Goal: Task Accomplishment & Management: Manage account settings

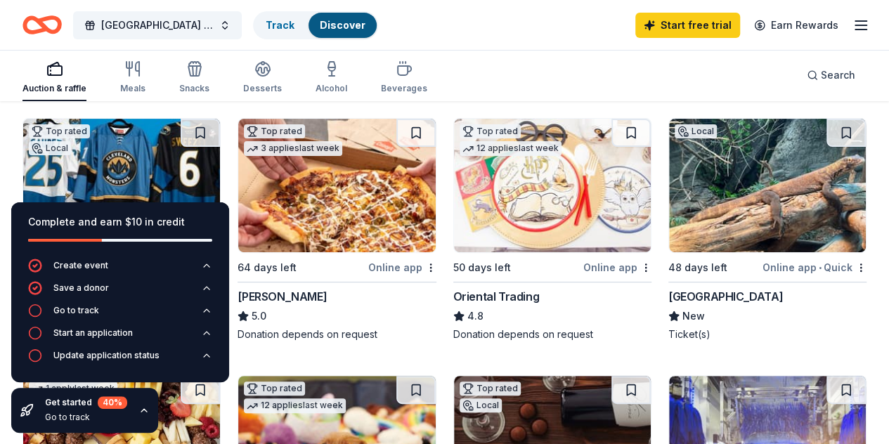
scroll to position [211, 0]
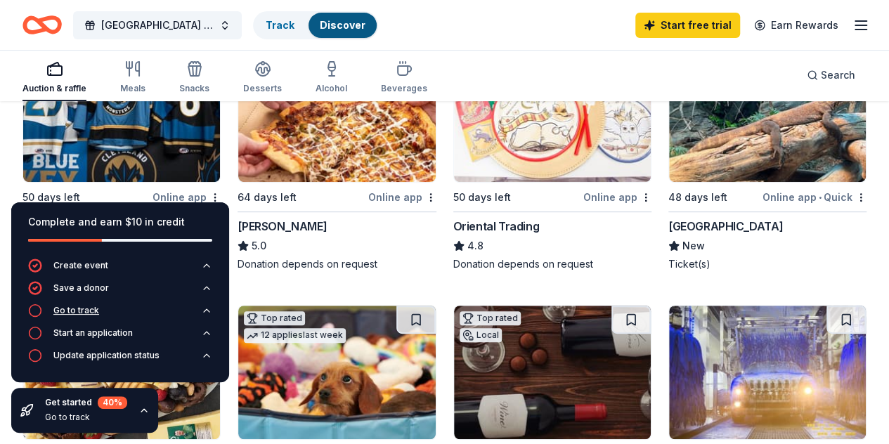
click at [79, 309] on div "Go to track" at bounding box center [76, 310] width 46 height 11
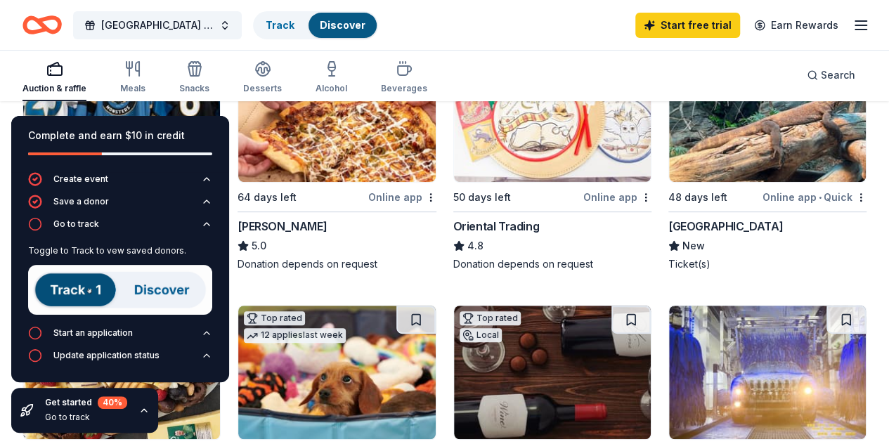
click at [69, 292] on img at bounding box center [120, 290] width 184 height 50
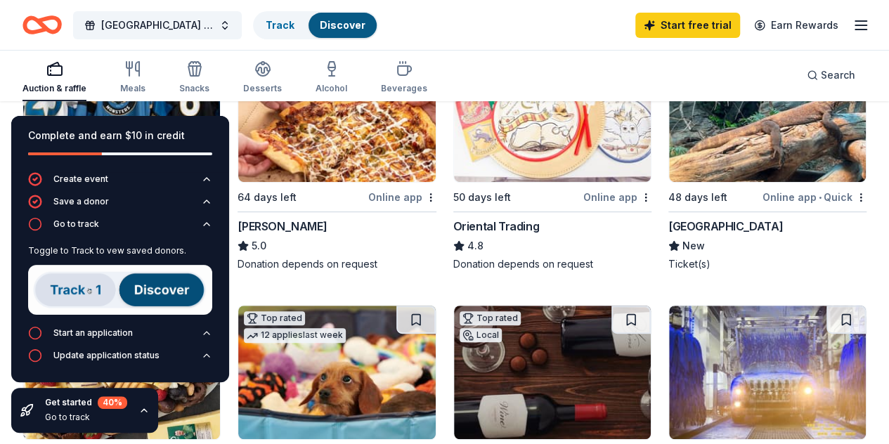
click at [168, 293] on img at bounding box center [120, 290] width 184 height 50
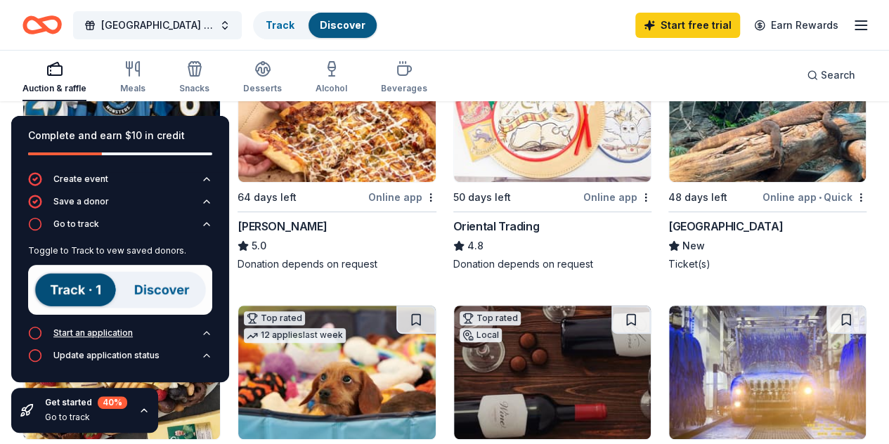
click at [89, 330] on div "Start an application" at bounding box center [92, 333] width 79 height 11
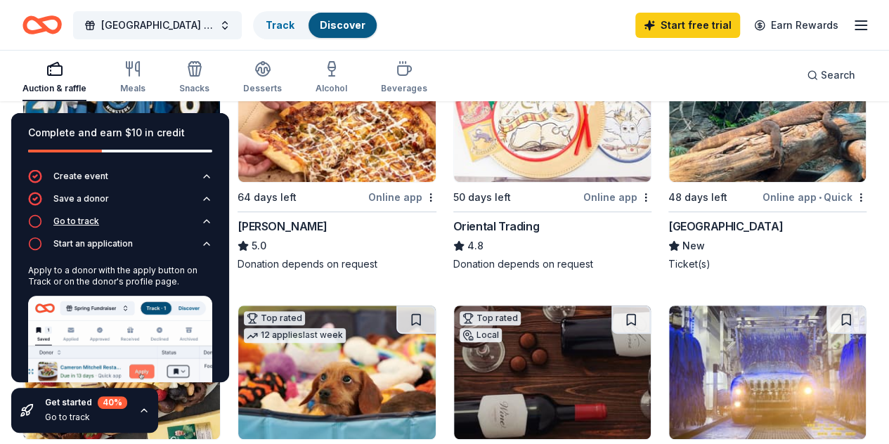
click at [201, 220] on icon "button" at bounding box center [206, 221] width 11 height 11
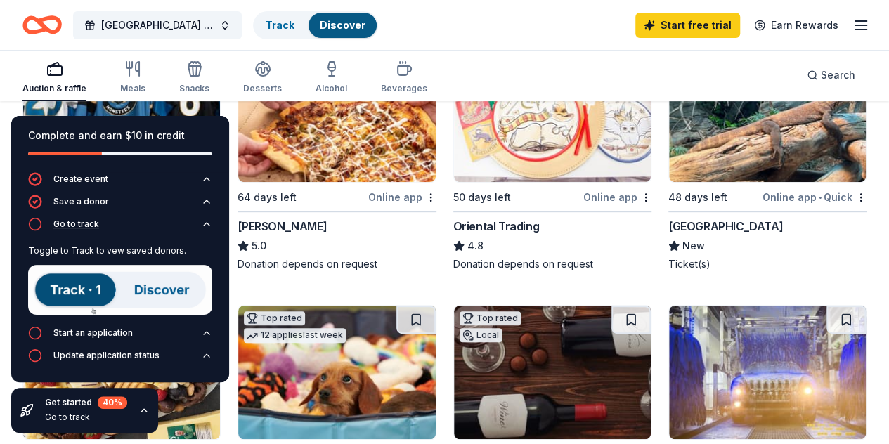
click at [205, 223] on icon "button" at bounding box center [206, 224] width 11 height 11
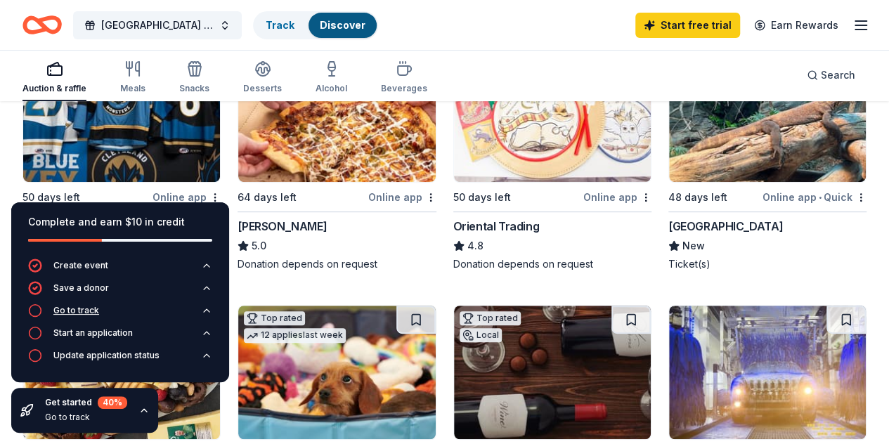
click at [73, 311] on div "Go to track" at bounding box center [76, 310] width 46 height 11
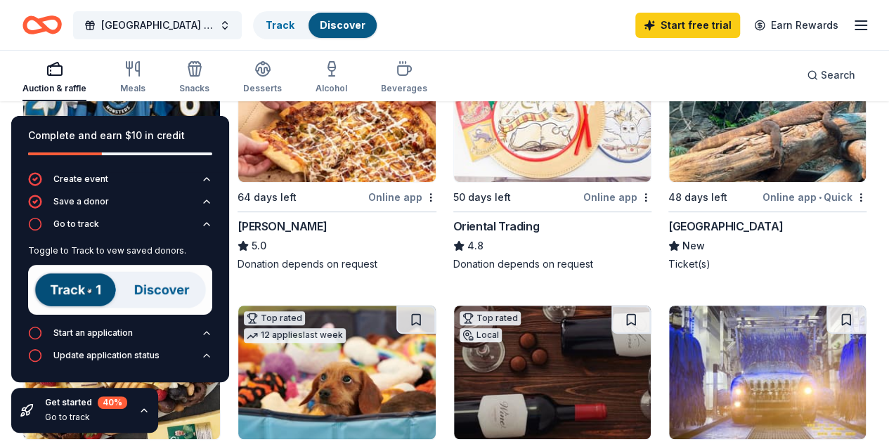
click at [60, 290] on img at bounding box center [120, 290] width 184 height 50
click at [509, 67] on div "Auction & raffle Meals Snacks Desserts Alcohol Beverages Search" at bounding box center [444, 75] width 844 height 52
click at [856, 25] on line "button" at bounding box center [861, 25] width 11 height 0
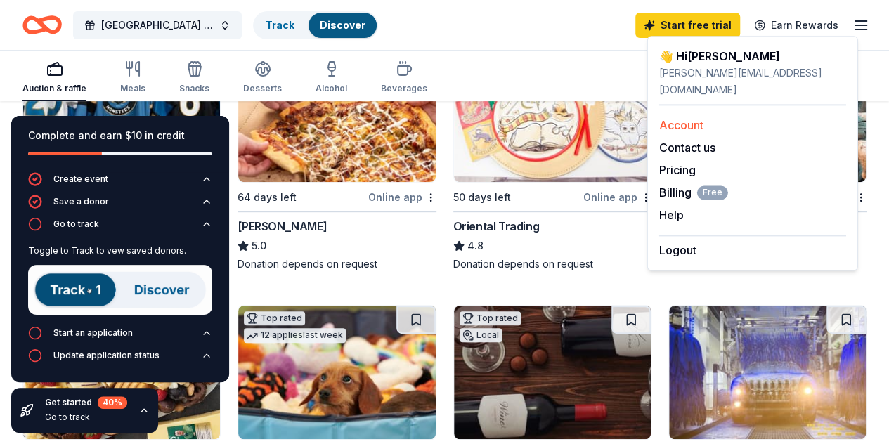
click at [690, 117] on div "Account" at bounding box center [752, 125] width 187 height 17
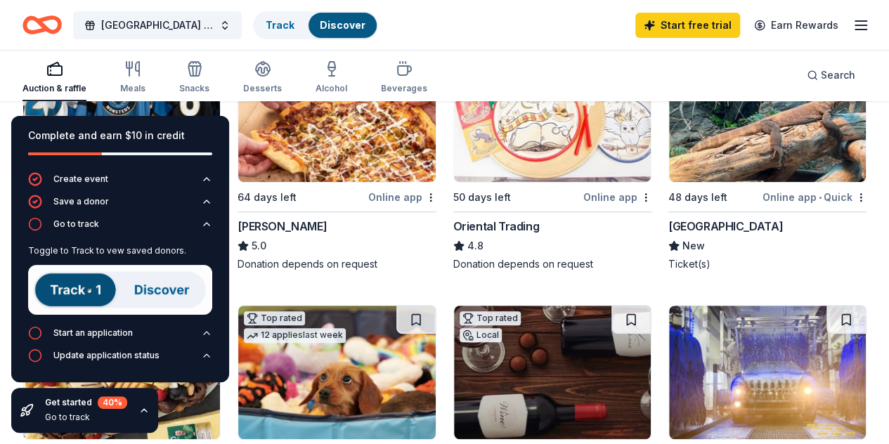
click at [145, 408] on icon "button" at bounding box center [143, 410] width 11 height 11
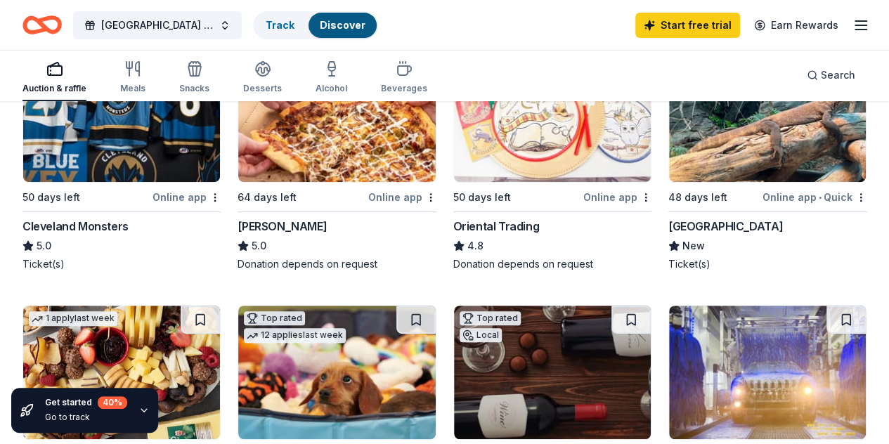
click at [142, 411] on icon "button" at bounding box center [143, 410] width 11 height 11
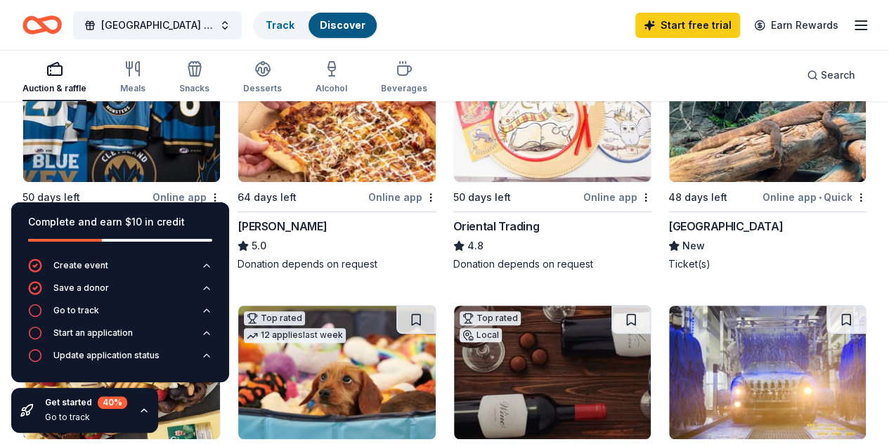
click at [142, 411] on icon "button" at bounding box center [143, 410] width 11 height 11
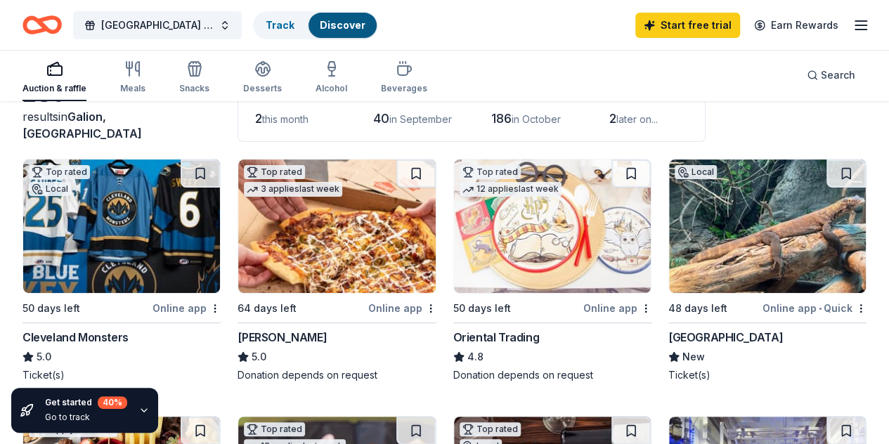
scroll to position [70, 0]
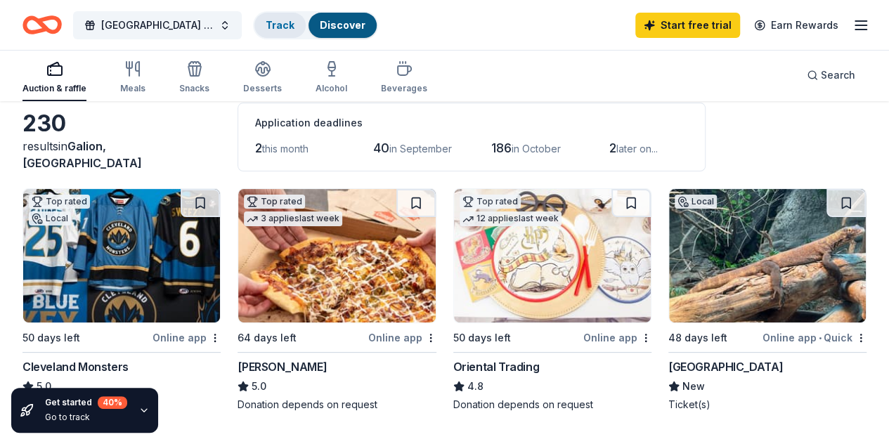
click at [287, 24] on link "Track" at bounding box center [280, 25] width 29 height 12
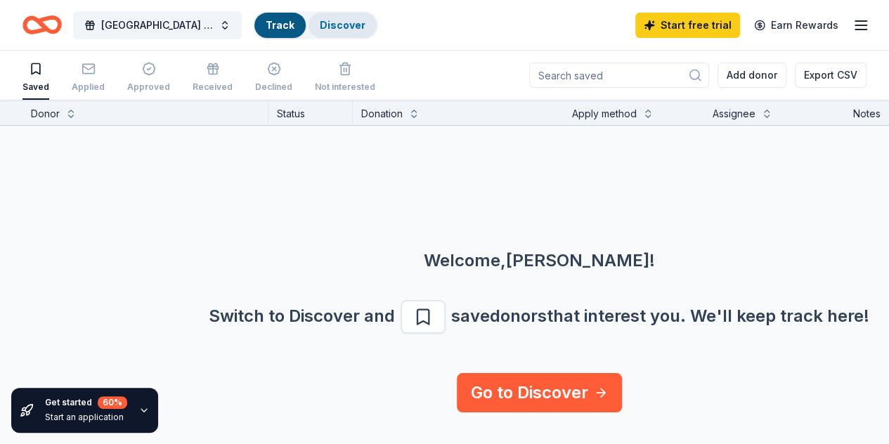
click at [351, 25] on link "Discover" at bounding box center [343, 25] width 46 height 12
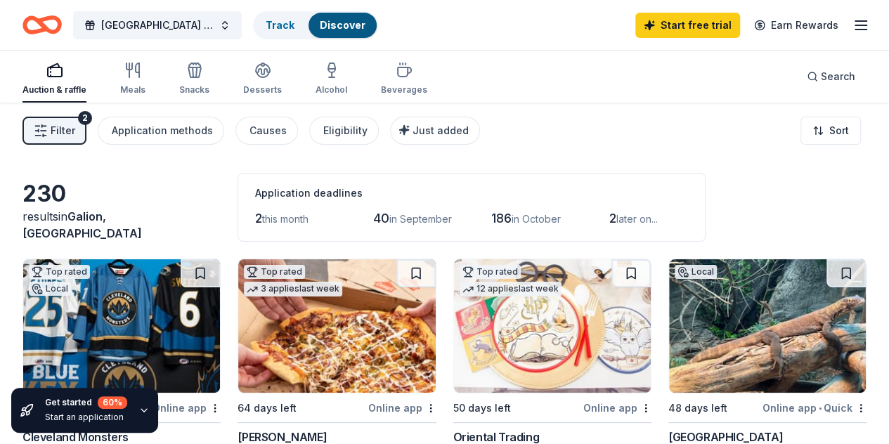
click at [181, 270] on button at bounding box center [200, 273] width 39 height 28
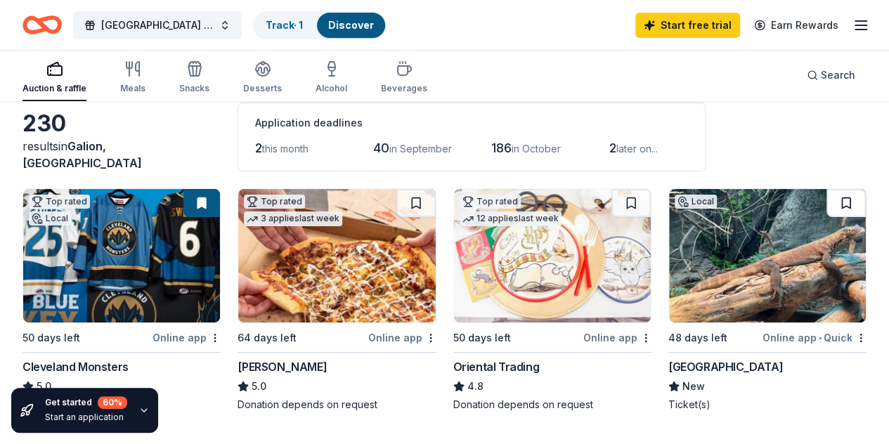
click at [827, 202] on button at bounding box center [846, 203] width 39 height 28
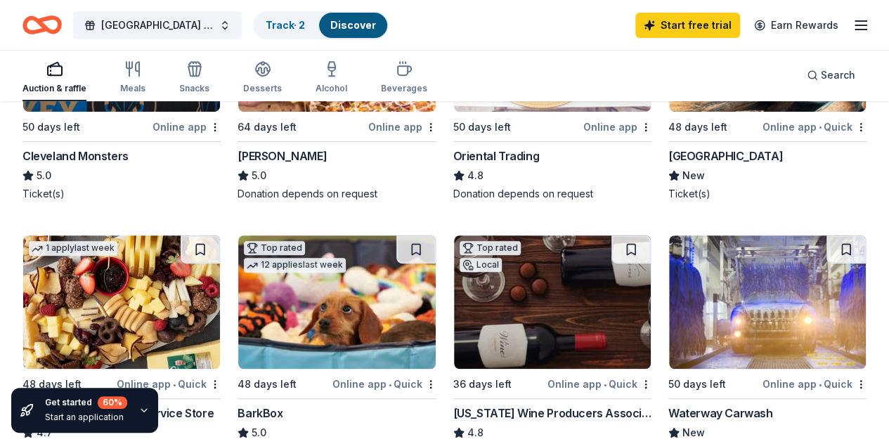
scroll to position [351, 0]
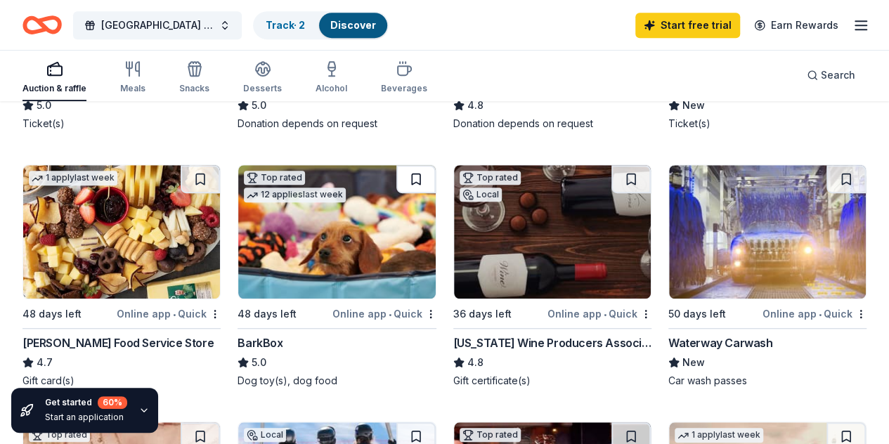
click at [396, 177] on button at bounding box center [415, 179] width 39 height 28
click at [612, 177] on button at bounding box center [631, 179] width 39 height 28
click at [436, 422] on button at bounding box center [415, 436] width 39 height 28
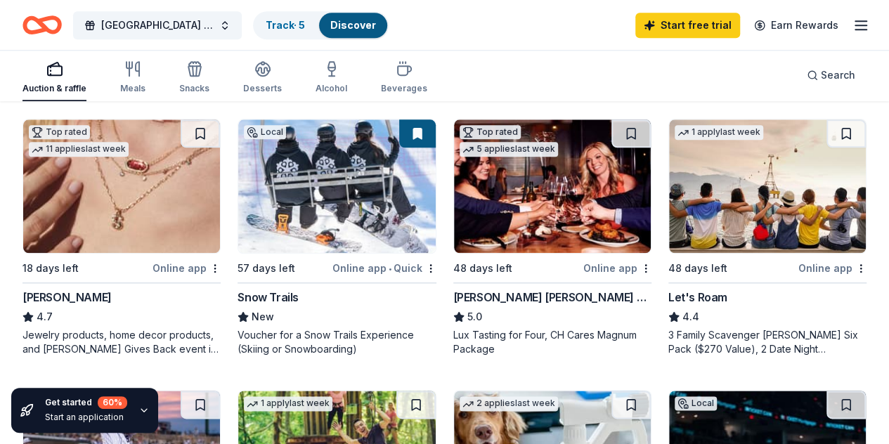
scroll to position [633, 0]
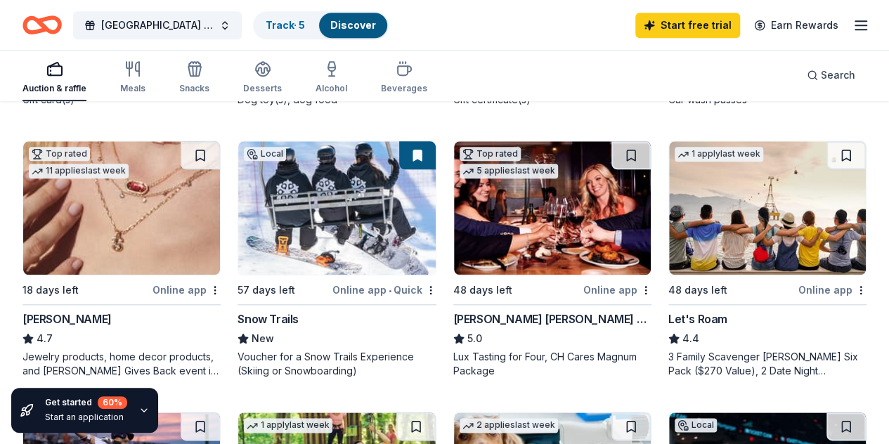
click at [612, 167] on button at bounding box center [631, 155] width 39 height 28
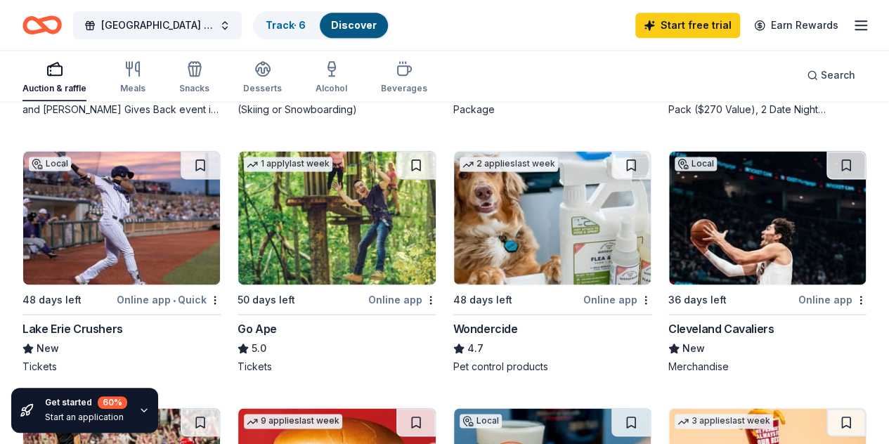
scroll to position [914, 0]
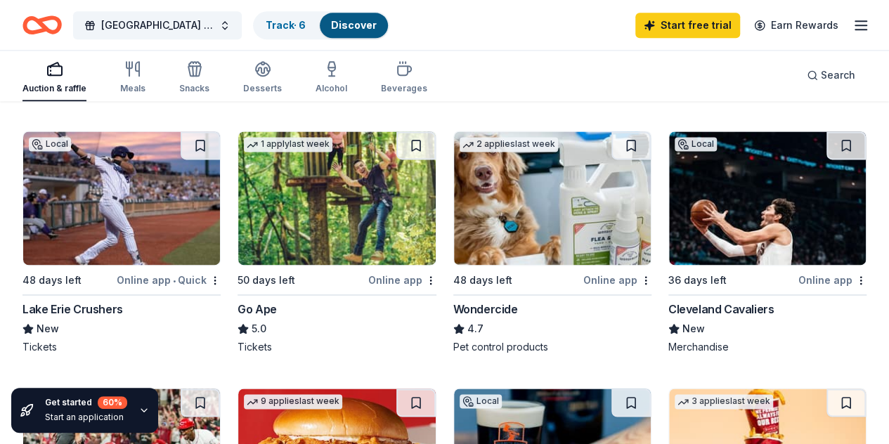
click at [827, 155] on button at bounding box center [846, 145] width 39 height 28
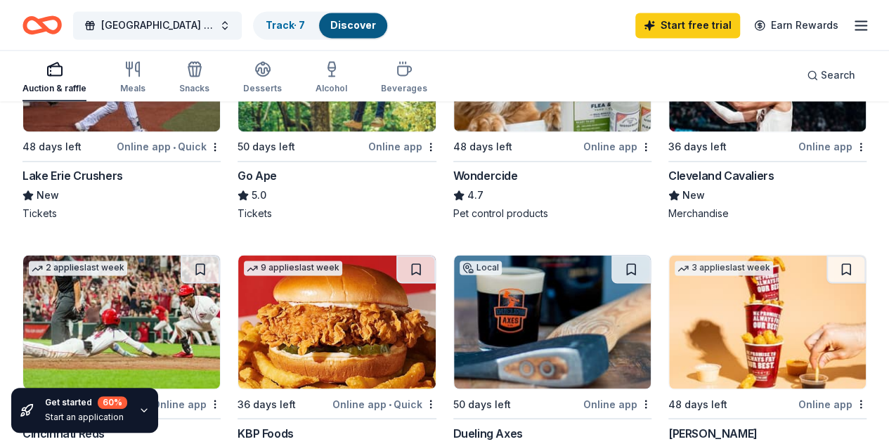
scroll to position [956, 0]
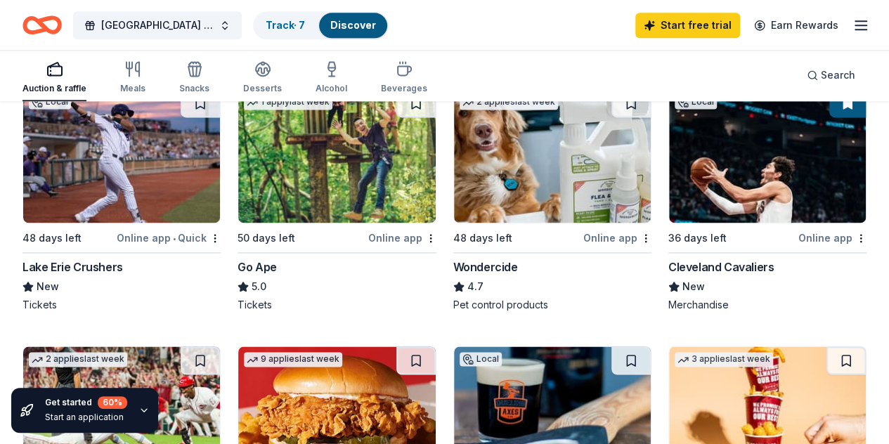
click at [143, 408] on icon "button" at bounding box center [143, 410] width 11 height 11
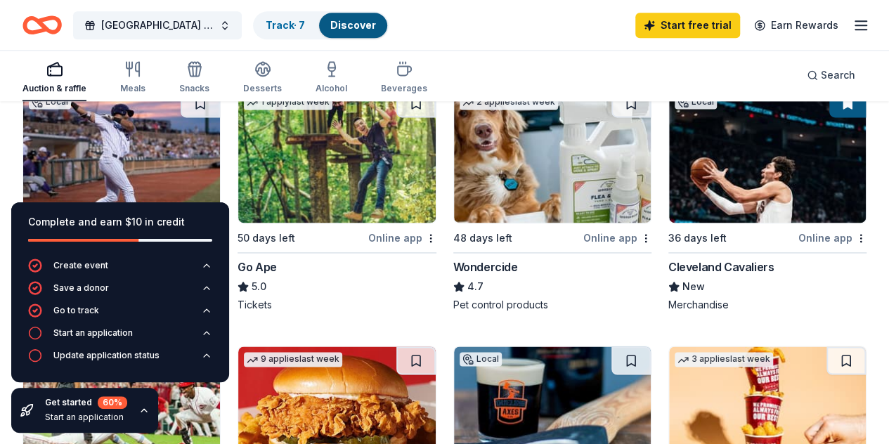
click at [143, 408] on icon "button" at bounding box center [143, 410] width 11 height 11
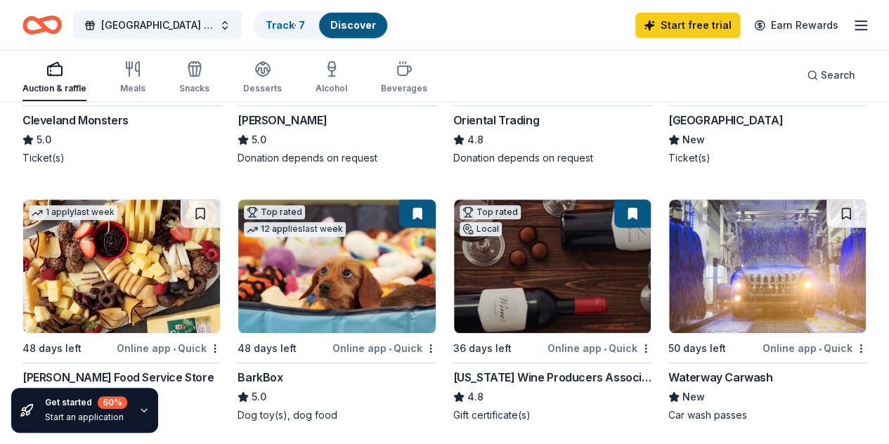
scroll to position [323, 0]
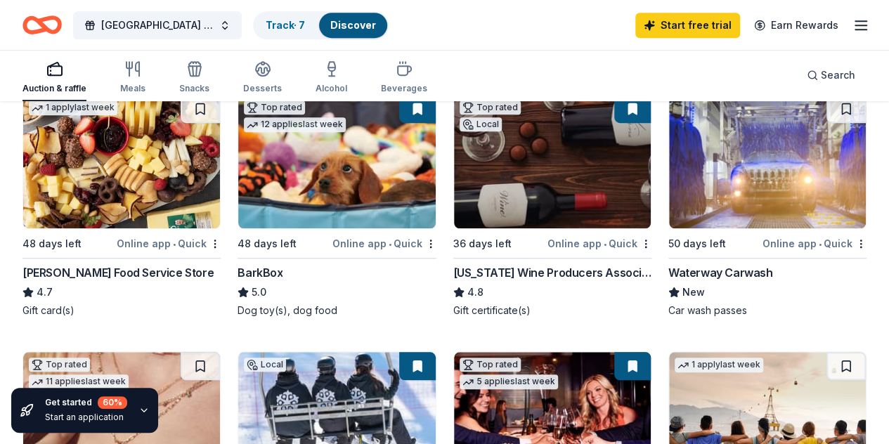
scroll to position [394, 0]
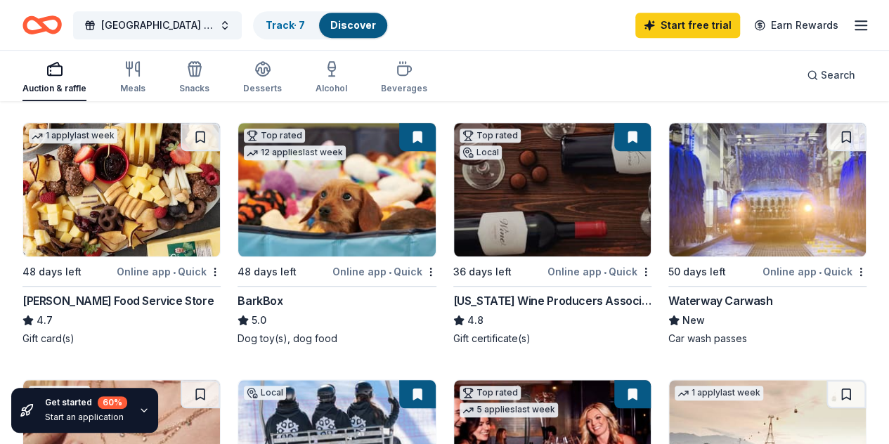
click at [238, 297] on div "BarkBox" at bounding box center [260, 300] width 45 height 17
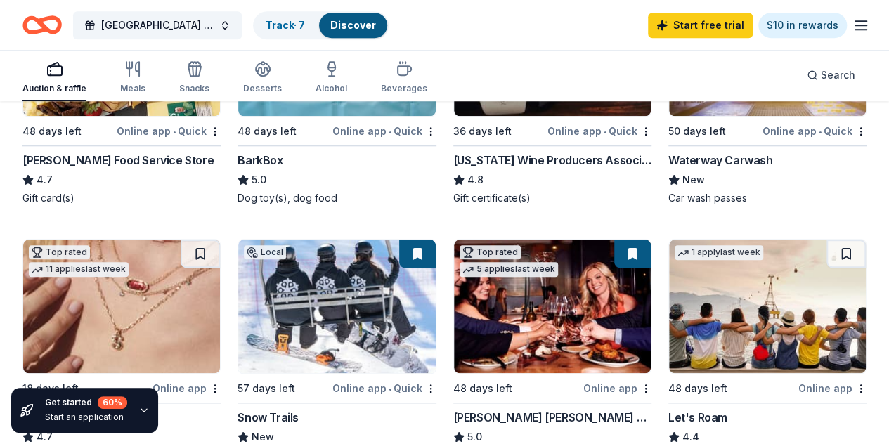
scroll to position [464, 0]
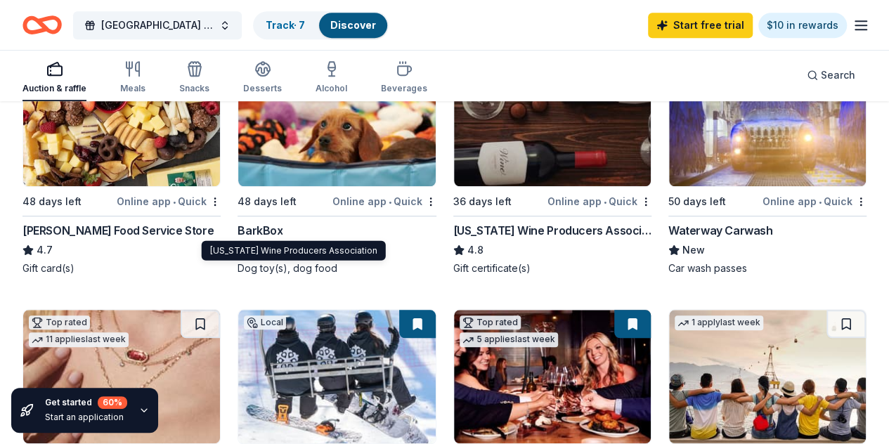
click at [453, 226] on div "[US_STATE] Wine Producers Association" at bounding box center [552, 230] width 198 height 17
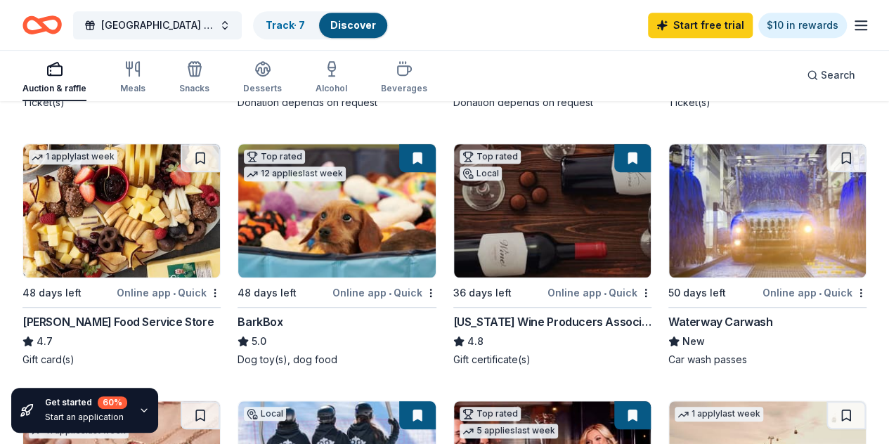
scroll to position [351, 0]
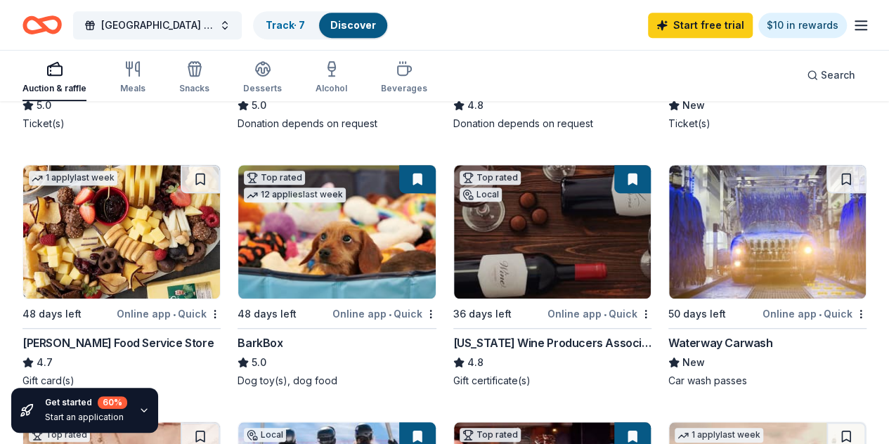
click at [436, 422] on button at bounding box center [417, 436] width 37 height 28
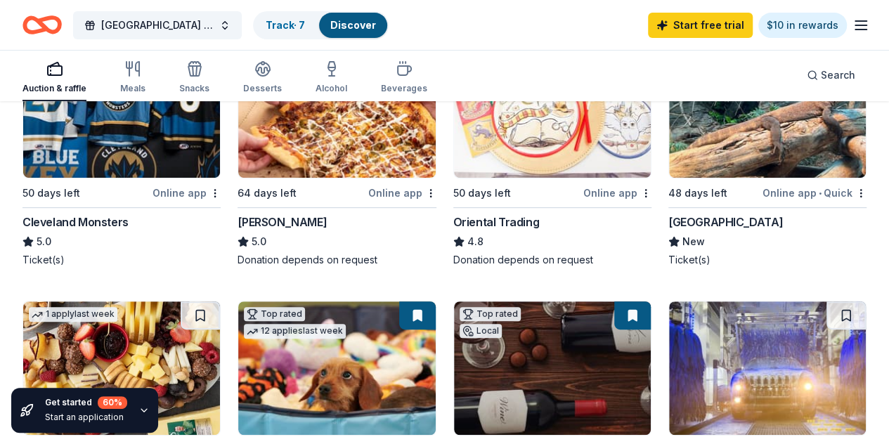
scroll to position [281, 0]
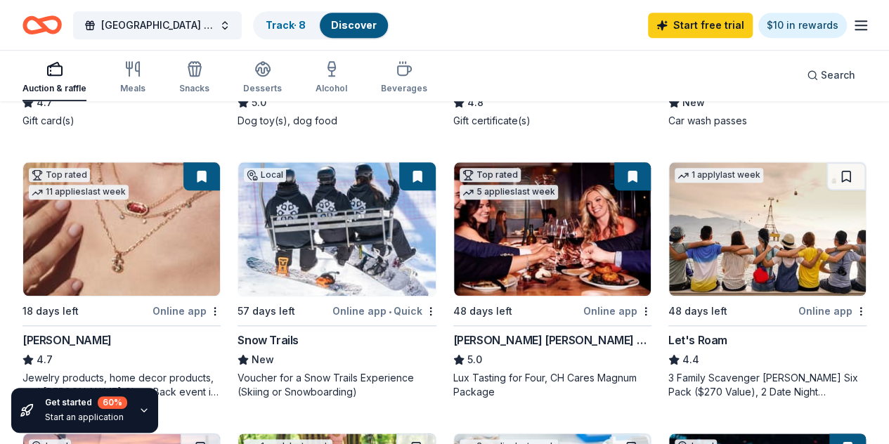
scroll to position [633, 0]
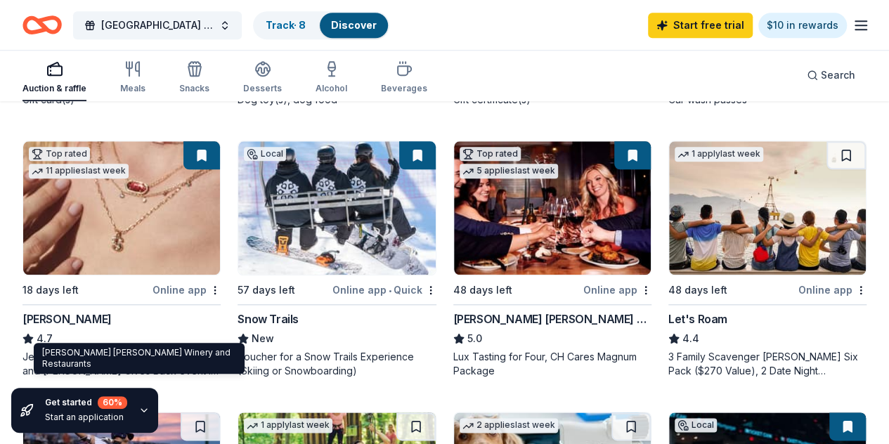
click at [453, 327] on div "Cooper's Hawk Winery and Restaurants" at bounding box center [552, 319] width 198 height 17
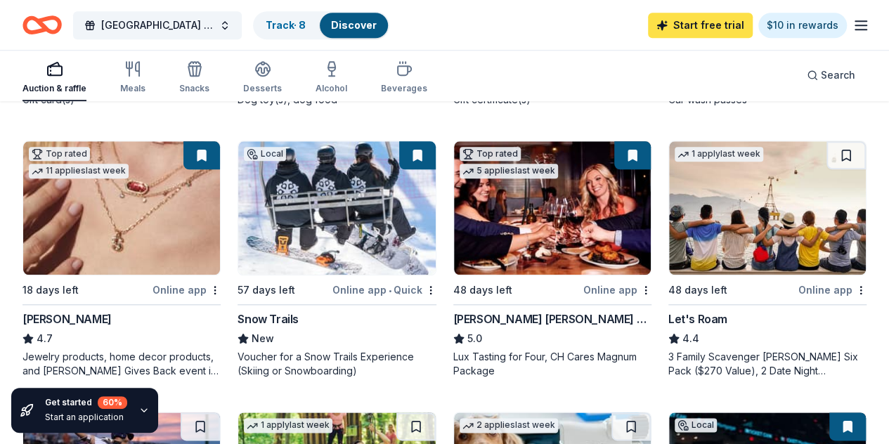
click at [711, 32] on link "Start free trial" at bounding box center [700, 25] width 105 height 25
click at [712, 24] on link "Start free trial" at bounding box center [700, 25] width 105 height 25
click at [853, 24] on icon "button" at bounding box center [861, 25] width 17 height 17
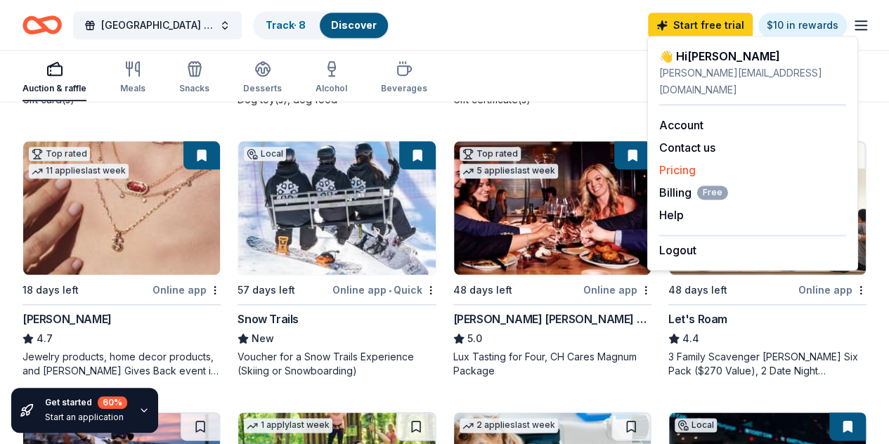
click at [682, 163] on link "Pricing" at bounding box center [677, 170] width 37 height 14
click at [672, 163] on link "Pricing" at bounding box center [677, 170] width 37 height 14
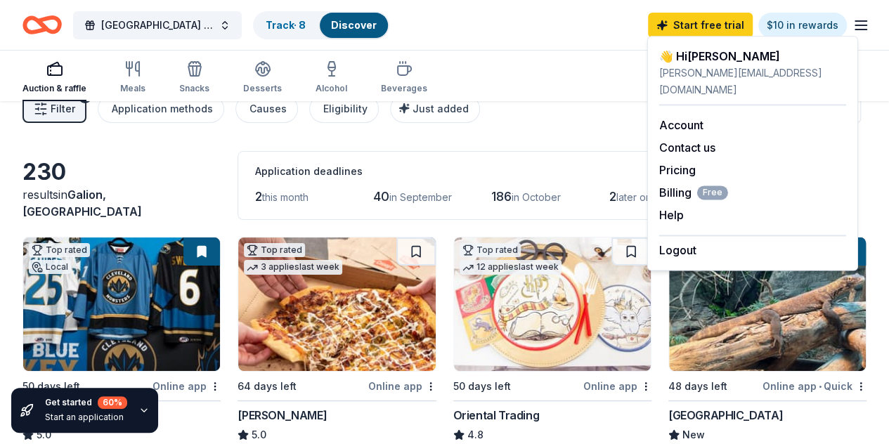
scroll to position [0, 0]
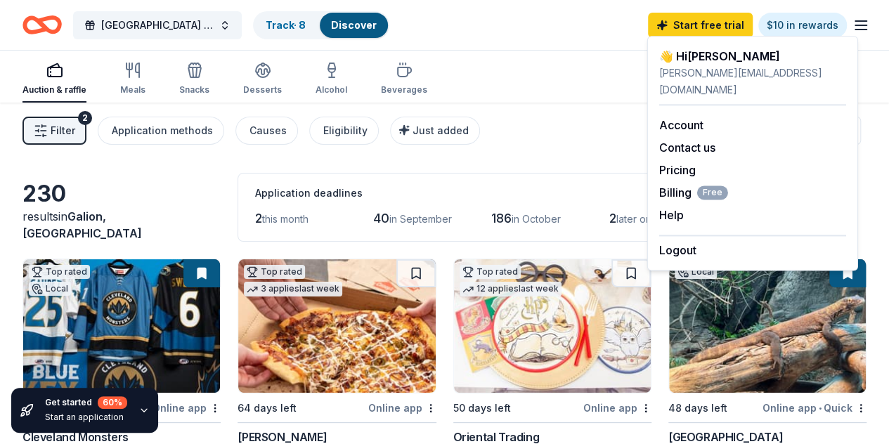
click at [853, 18] on icon "button" at bounding box center [861, 25] width 17 height 17
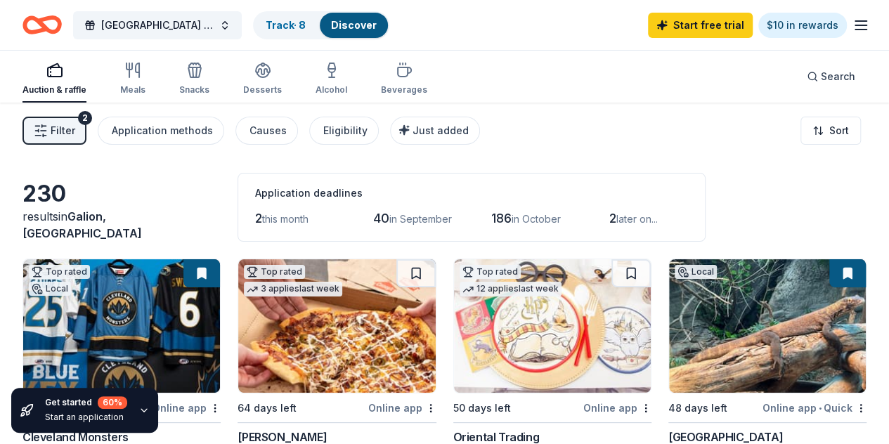
click at [853, 18] on icon "button" at bounding box center [861, 25] width 17 height 17
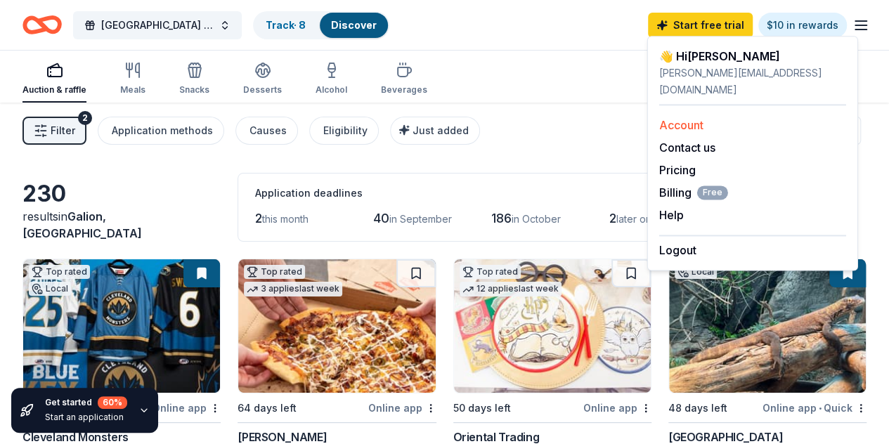
click at [693, 118] on link "Account" at bounding box center [681, 125] width 44 height 14
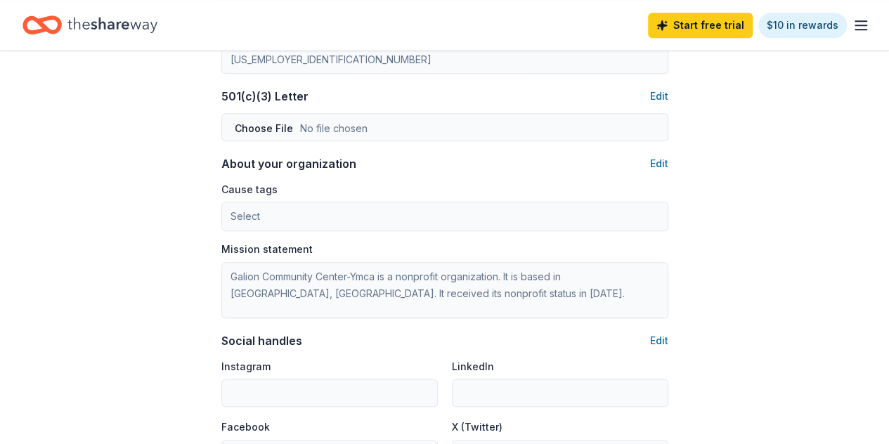
scroll to position [703, 0]
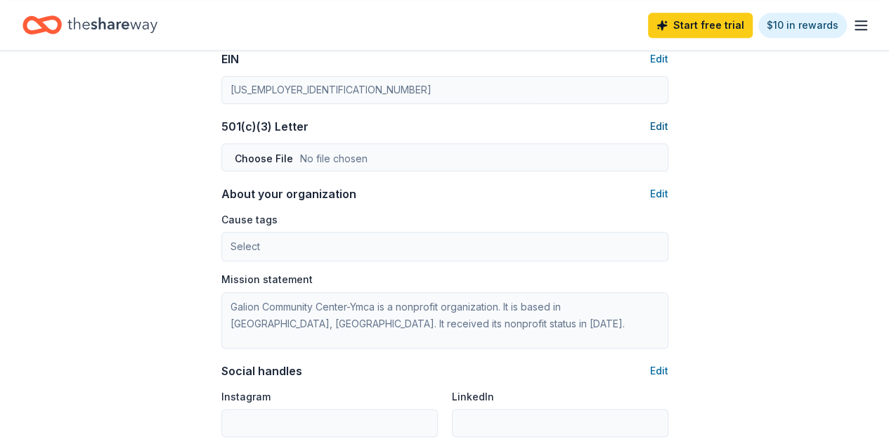
click at [658, 127] on button "Edit" at bounding box center [659, 126] width 18 height 17
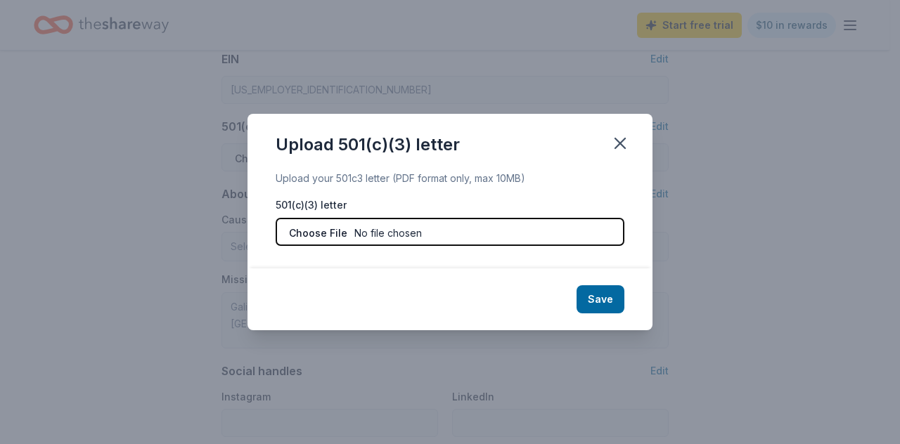
click at [311, 231] on input "file" at bounding box center [450, 232] width 349 height 28
type input "C:\fakepath\State of Ohio Tax Exempt Certificate.pdf"
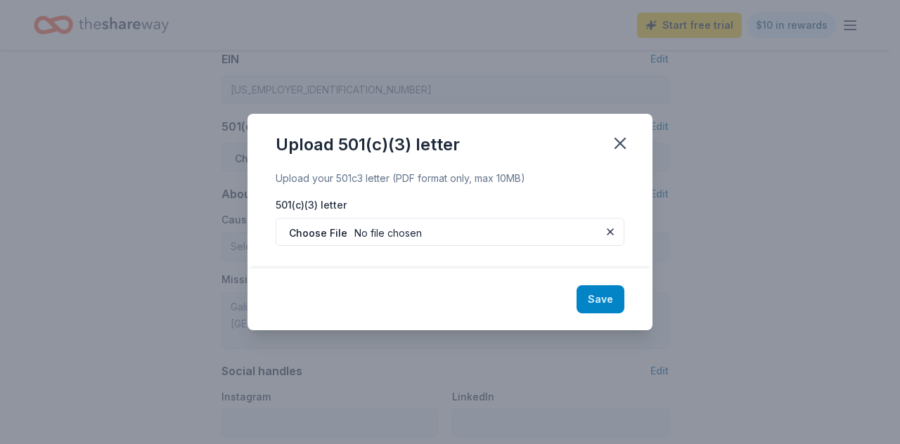
click at [601, 295] on button "Save" at bounding box center [600, 299] width 48 height 28
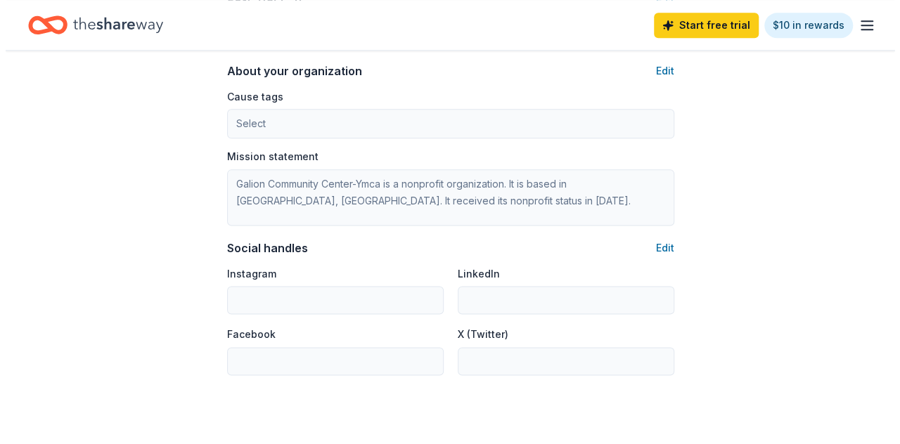
scroll to position [844, 0]
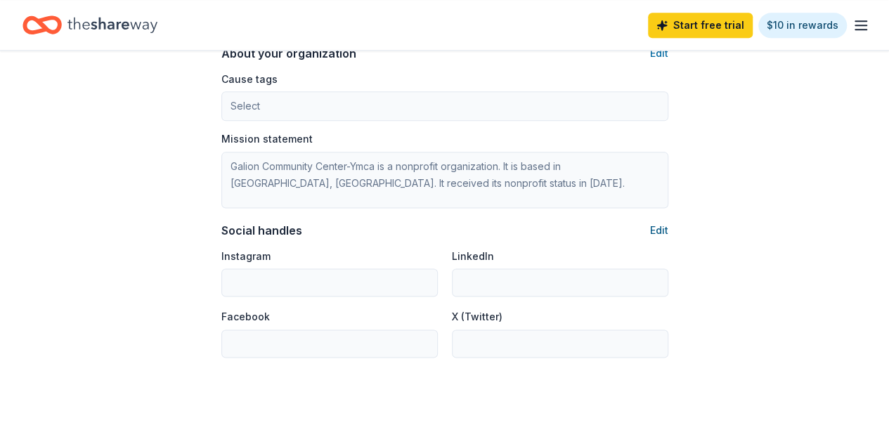
click at [659, 226] on button "Edit" at bounding box center [659, 230] width 18 height 17
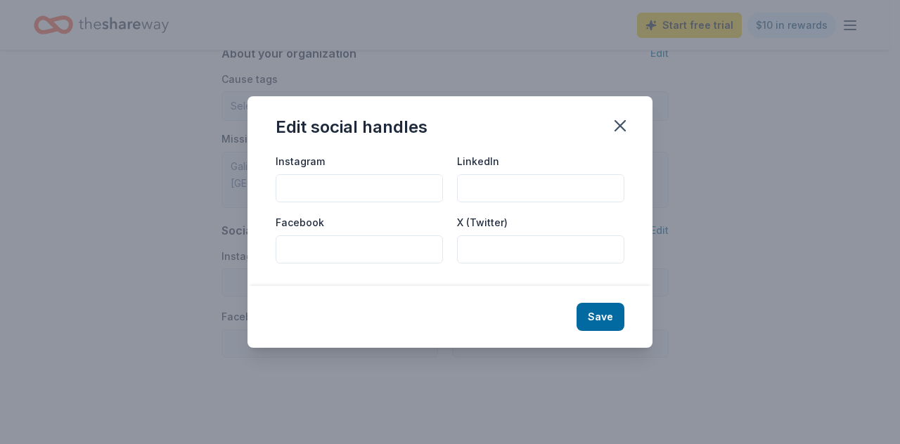
click at [312, 244] on input "Facebook" at bounding box center [359, 250] width 167 height 28
paste input "https://www.facebook.com/GalionCenterYMCA"
type input "https://www.facebook.com/GalionCenterYMCA"
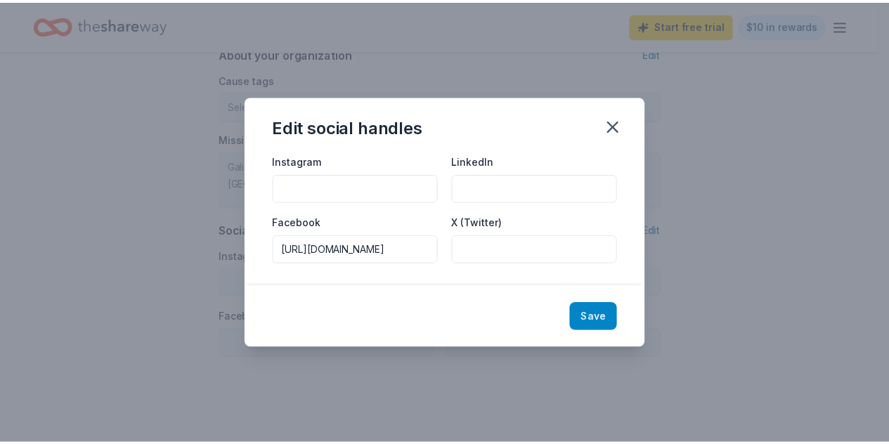
scroll to position [0, 0]
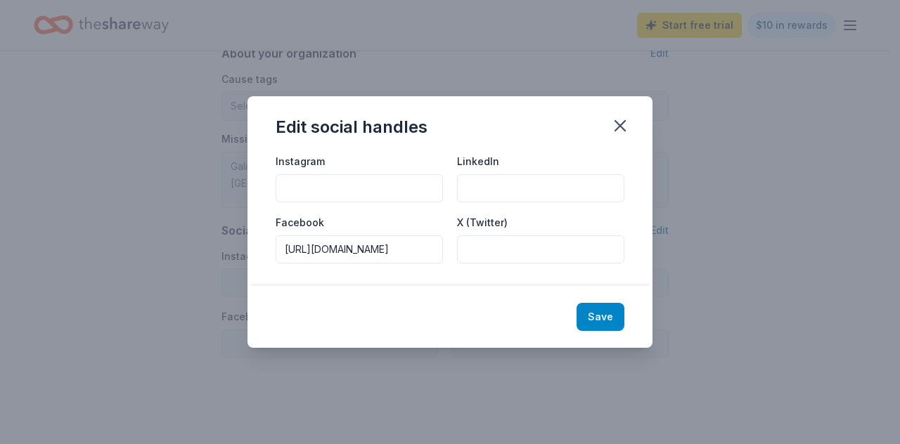
click at [607, 317] on button "Save" at bounding box center [600, 317] width 48 height 28
type input "https://www.facebook.com/GalionCenterYMCA"
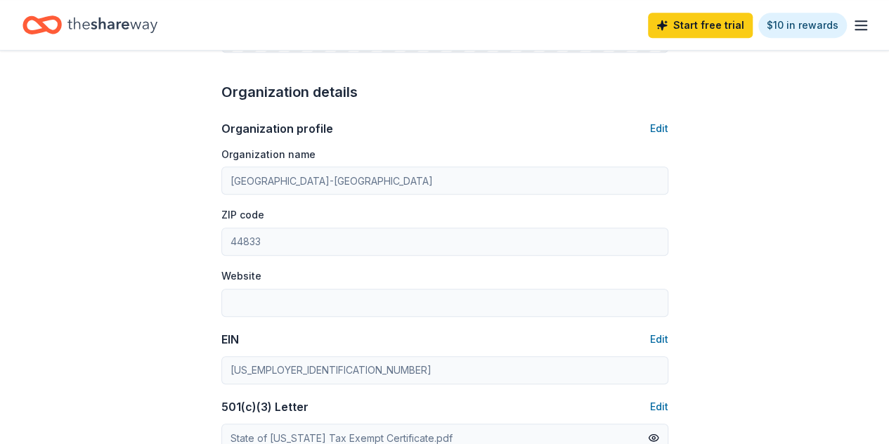
scroll to position [422, 0]
click at [664, 124] on button "Edit" at bounding box center [659, 129] width 18 height 17
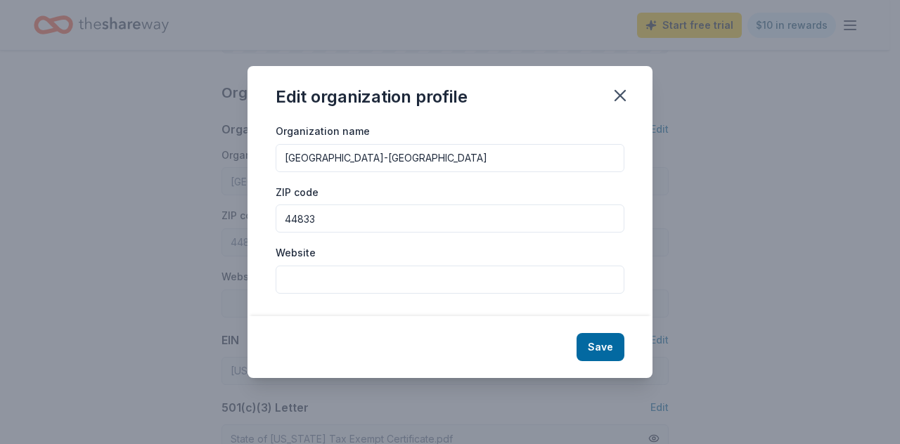
click at [318, 282] on input "Website" at bounding box center [450, 280] width 349 height 28
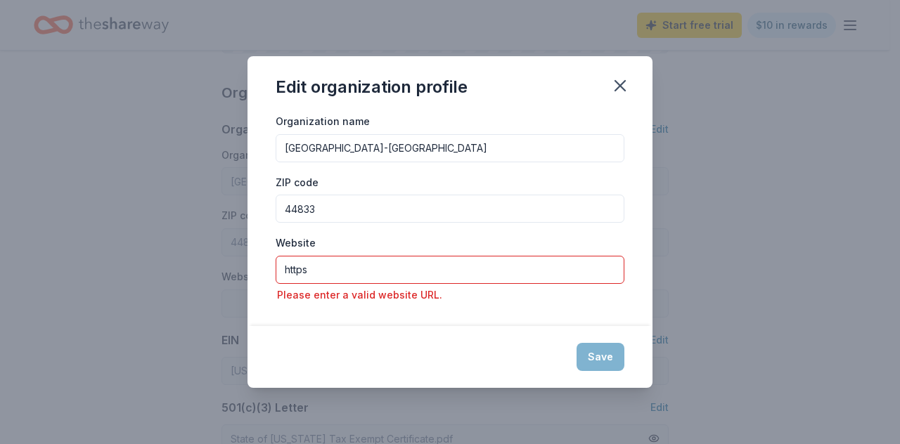
paste input "https://www.galioncenterymca.org/"
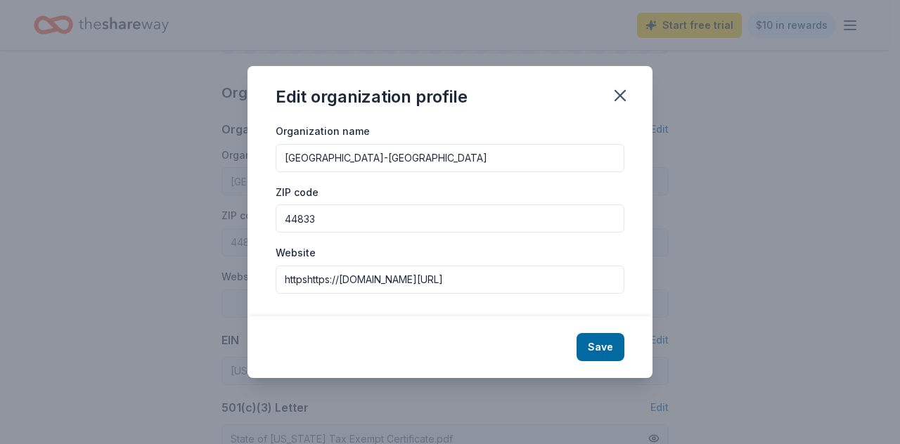
click at [311, 280] on input "httpshttps://www.galioncenterymca.org/" at bounding box center [450, 280] width 349 height 28
click at [307, 280] on input "httpshttps://www.galioncenterymca.org/" at bounding box center [450, 280] width 349 height 28
type input "https://www.galioncenterymca.org/"
click at [602, 344] on button "Save" at bounding box center [600, 347] width 48 height 28
type input "https://www.galioncenterymca.org/"
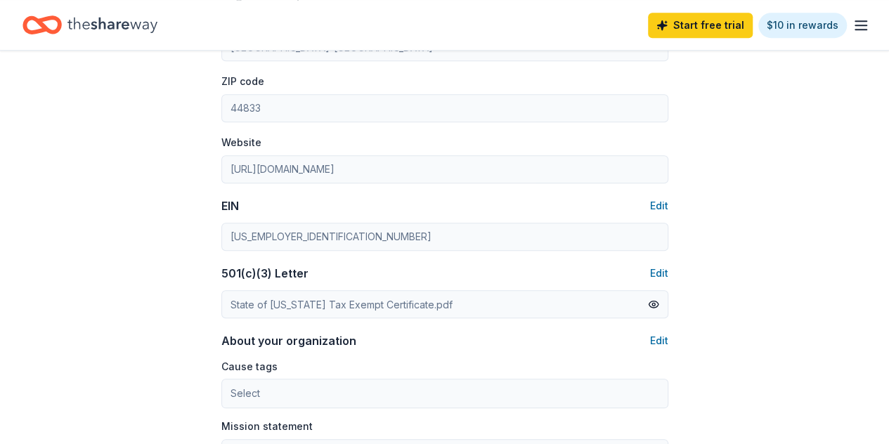
scroll to position [562, 0]
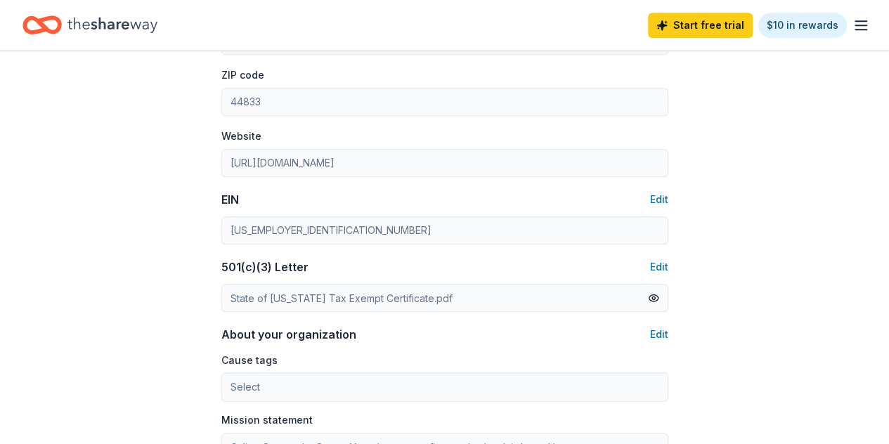
click at [760, 122] on div "Account About me Profile Edit First name Jeremiah Last name Woodmansee Role Eve…" at bounding box center [444, 115] width 889 height 1255
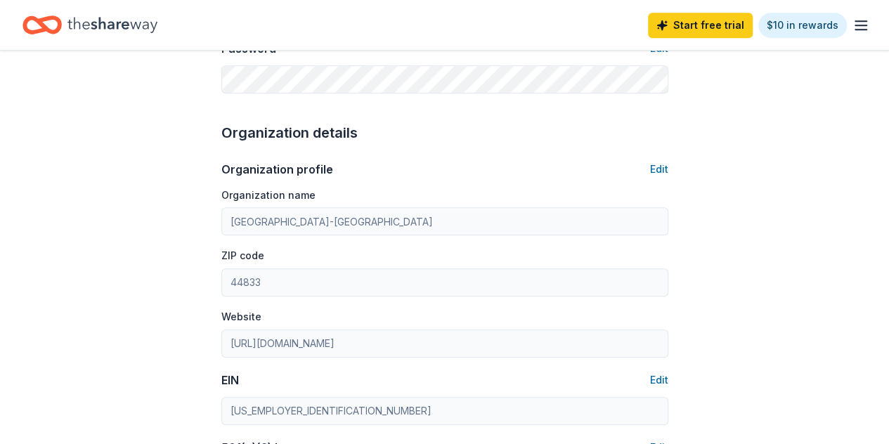
scroll to position [0, 0]
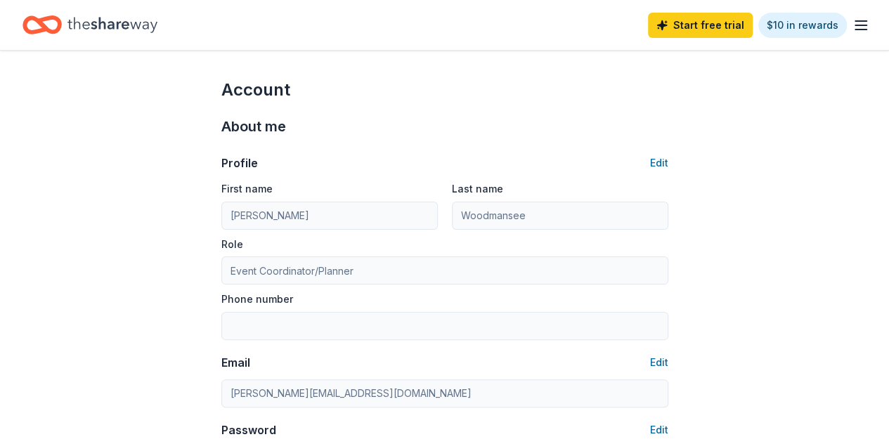
click at [853, 22] on icon "button" at bounding box center [861, 25] width 17 height 17
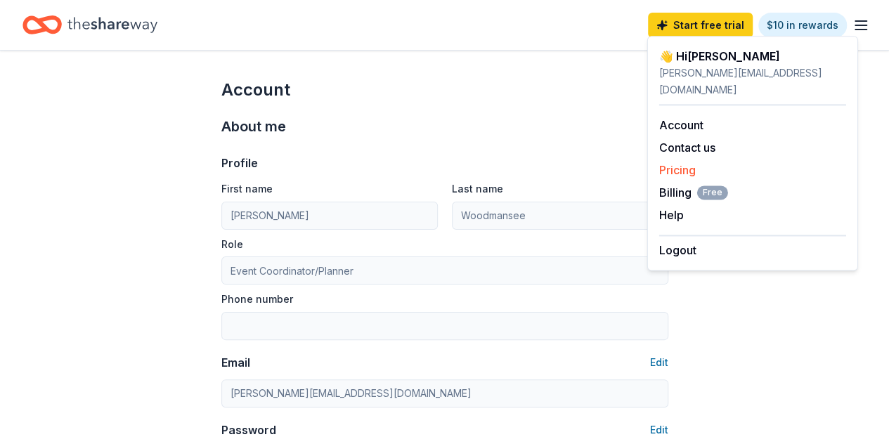
click at [680, 163] on link "Pricing" at bounding box center [677, 170] width 37 height 14
click at [683, 163] on link "Pricing" at bounding box center [677, 170] width 37 height 14
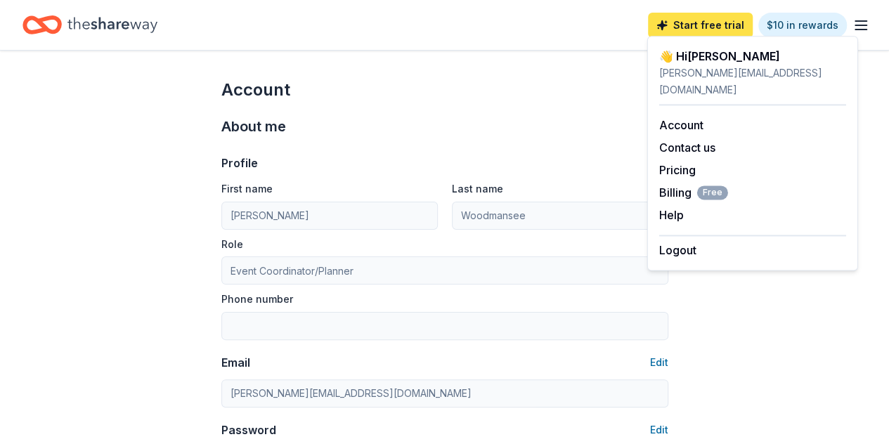
click at [703, 22] on link "Start free trial" at bounding box center [700, 25] width 105 height 25
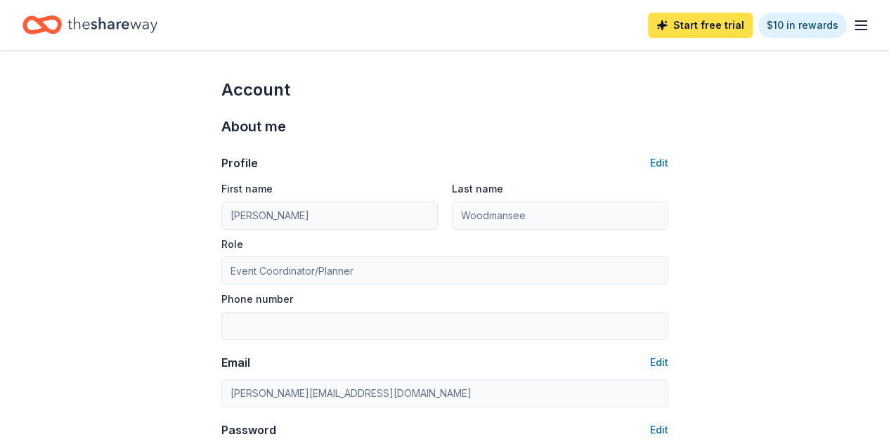
click at [703, 22] on link "Start free trial" at bounding box center [700, 25] width 105 height 25
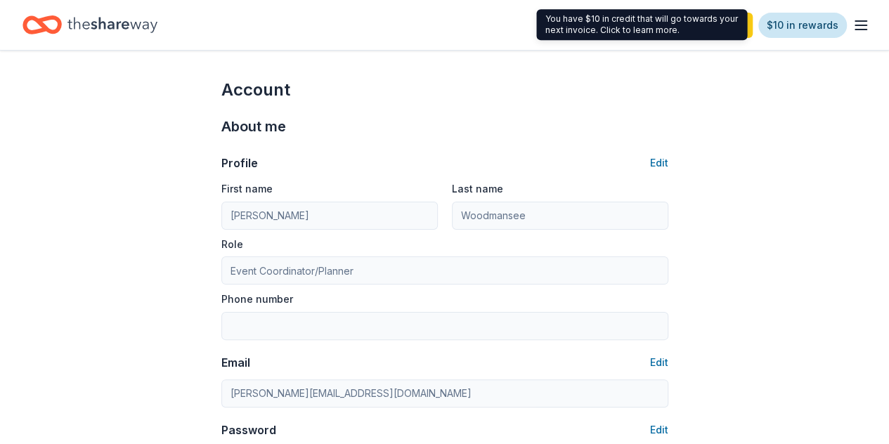
click at [779, 25] on link "$10 in rewards" at bounding box center [803, 25] width 89 height 25
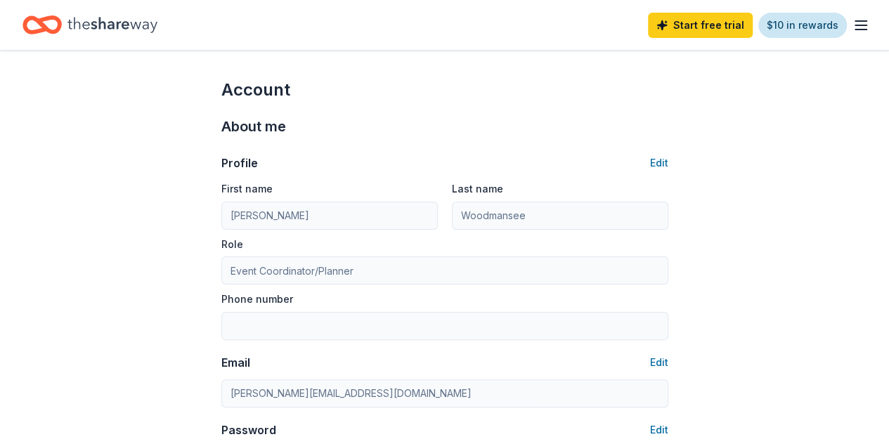
click at [779, 25] on link "$10 in rewards" at bounding box center [803, 25] width 89 height 25
click at [759, 13] on link "$10 in rewards" at bounding box center [803, 25] width 89 height 25
click at [705, 26] on link "Start free trial" at bounding box center [700, 25] width 105 height 25
click at [648, 13] on link "Start free trial" at bounding box center [700, 25] width 105 height 25
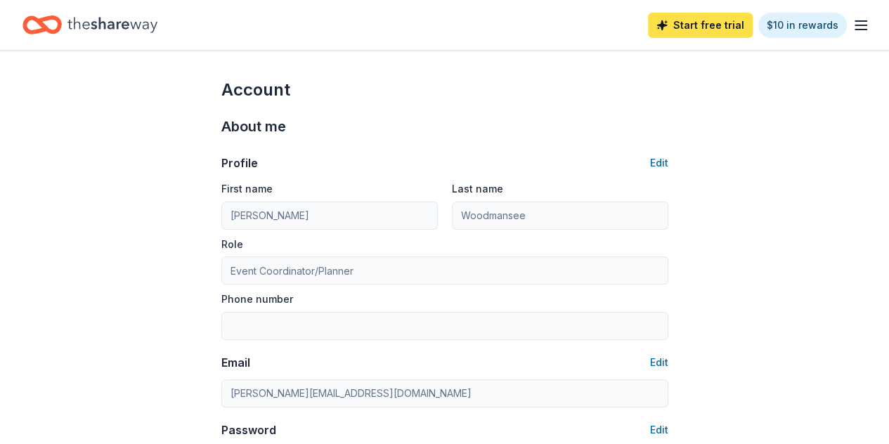
click at [648, 13] on link "Start free trial" at bounding box center [700, 25] width 105 height 25
click at [853, 19] on icon "button" at bounding box center [861, 25] width 17 height 17
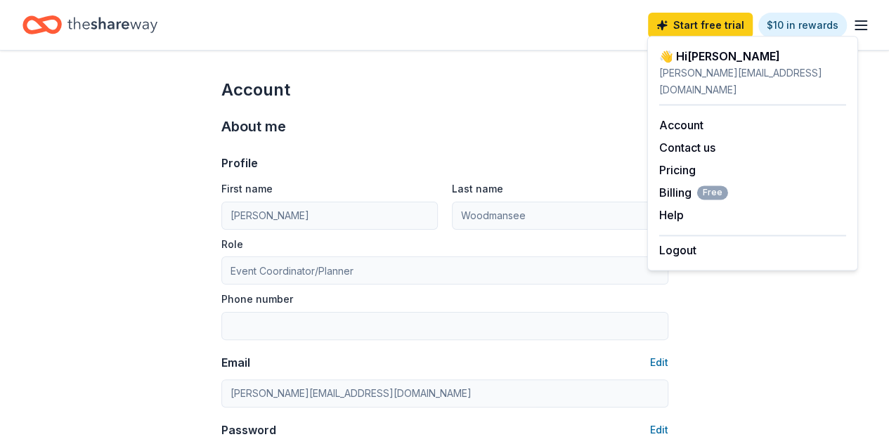
click at [853, 26] on icon "button" at bounding box center [861, 25] width 17 height 17
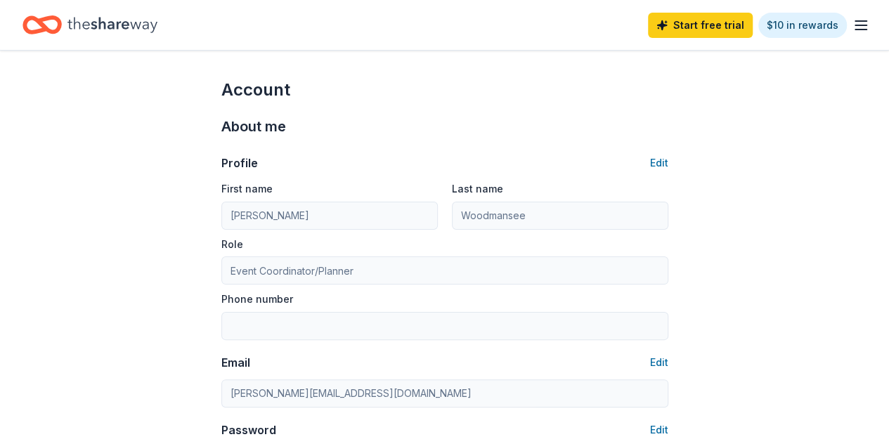
click at [860, 21] on div "Start free trial $10 in rewards" at bounding box center [444, 25] width 889 height 50
click at [853, 27] on icon "button" at bounding box center [861, 25] width 17 height 17
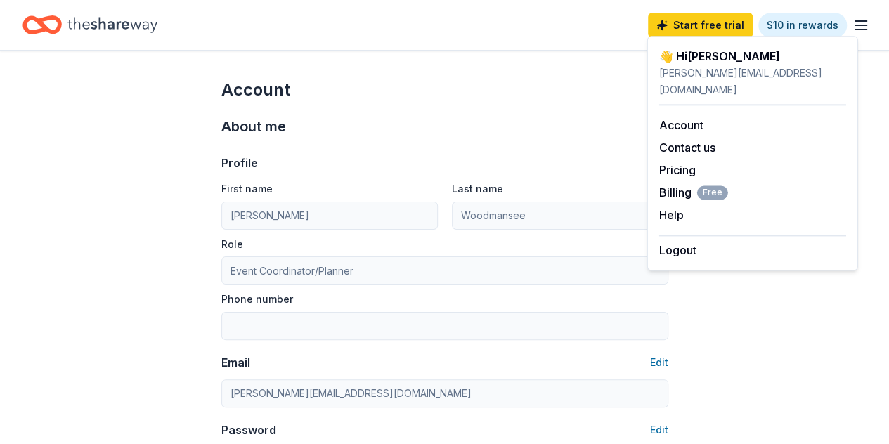
click at [793, 63] on div "👋 Hi Jeremiah" at bounding box center [752, 56] width 187 height 17
click at [718, 60] on div "👋 Hi Jeremiah" at bounding box center [752, 56] width 187 height 17
click at [853, 24] on icon "button" at bounding box center [861, 25] width 17 height 17
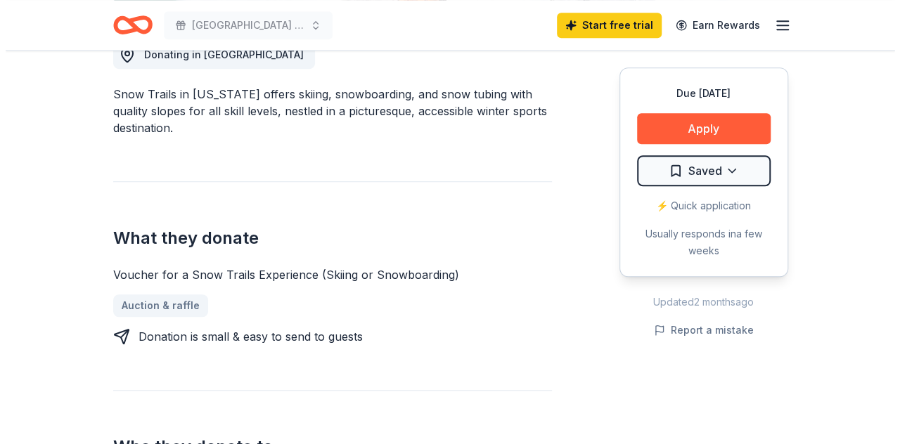
scroll to position [422, 0]
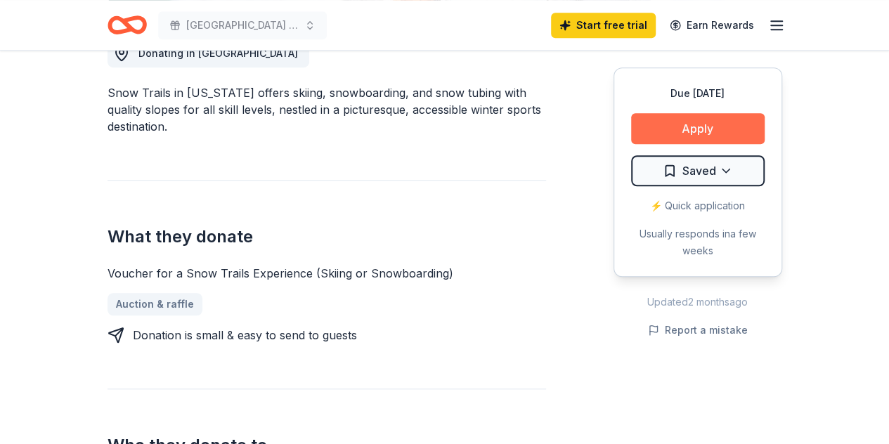
click at [706, 123] on button "Apply" at bounding box center [698, 128] width 134 height 31
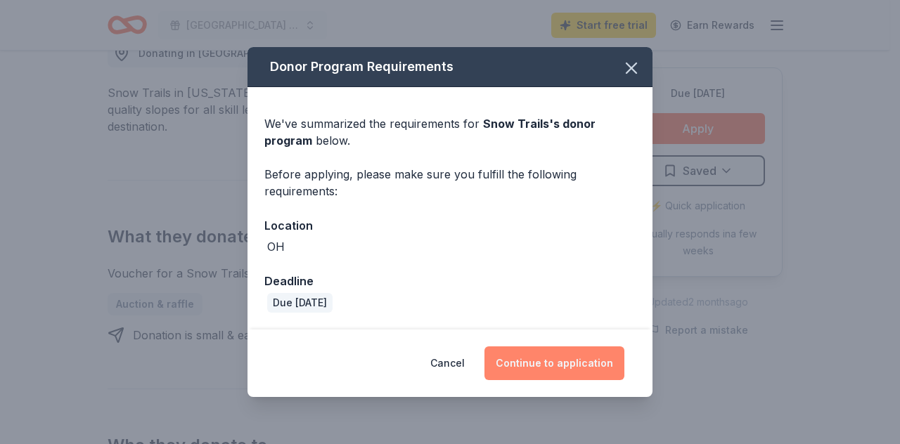
click at [572, 356] on button "Continue to application" at bounding box center [554, 364] width 140 height 34
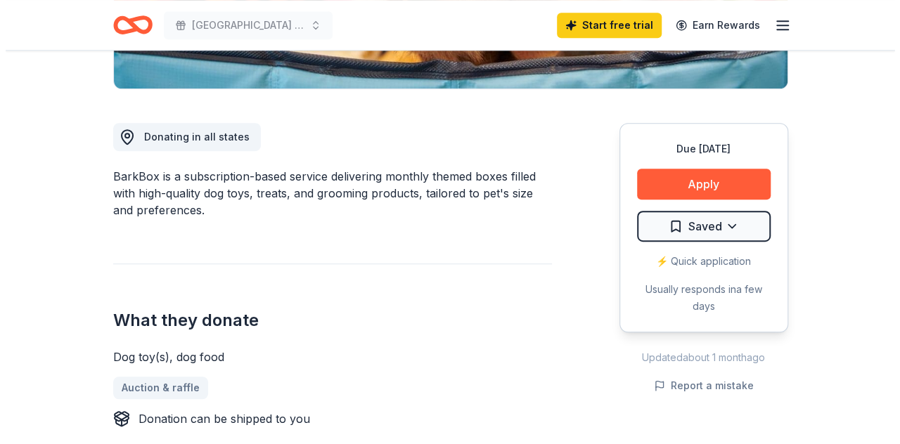
scroll to position [351, 0]
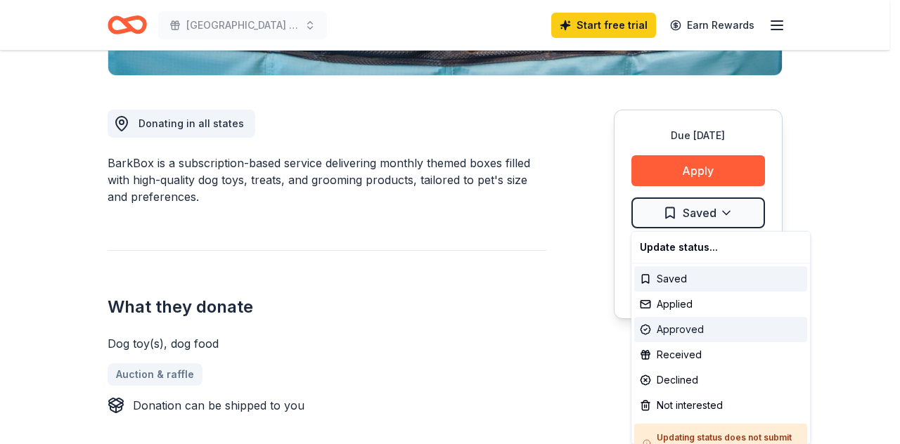
click at [683, 327] on div "Approved" at bounding box center [720, 329] width 173 height 25
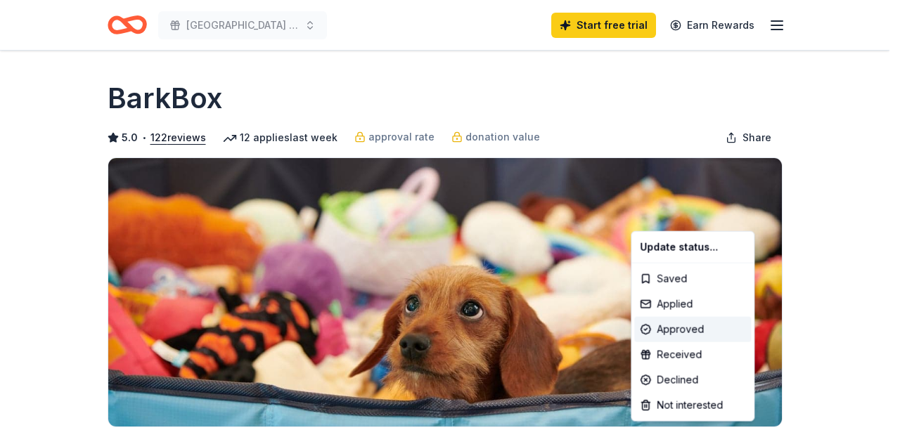
scroll to position [0, 0]
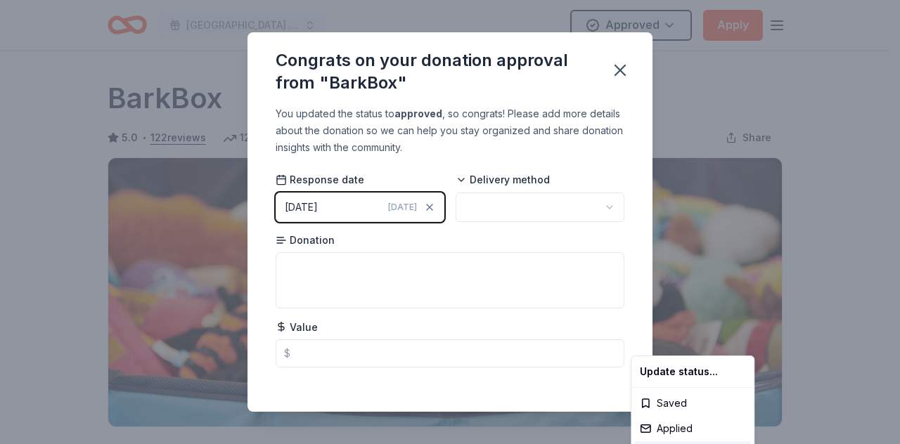
click at [598, 205] on html "Galion Community Center YMCA Bowl-A-Thon Approved Apply Due in 48 days Share Ba…" at bounding box center [450, 222] width 900 height 444
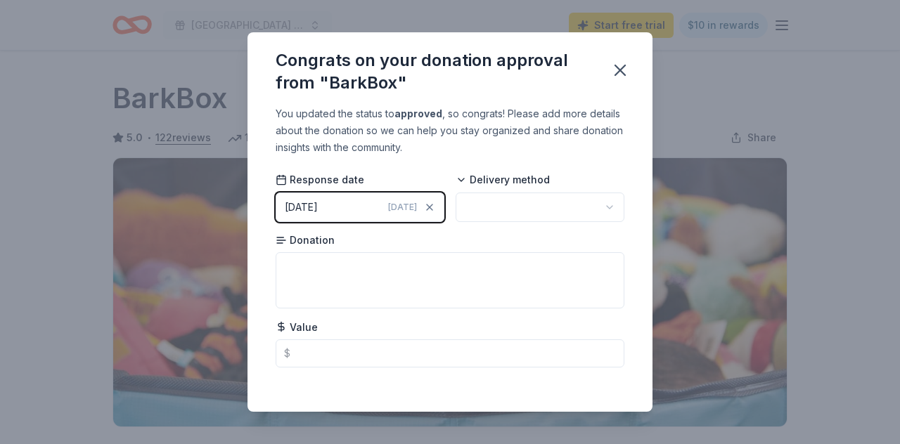
click at [598, 205] on html "Galion Community Center YMCA Bowl-A-Thon Start free trial $10 in rewards Due in…" at bounding box center [450, 222] width 900 height 444
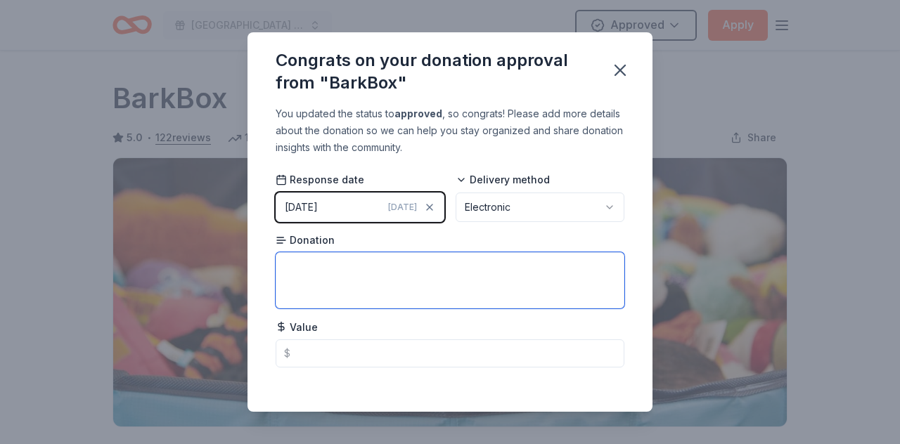
click at [298, 272] on textarea at bounding box center [450, 280] width 349 height 56
type textarea "Gift Certificate"
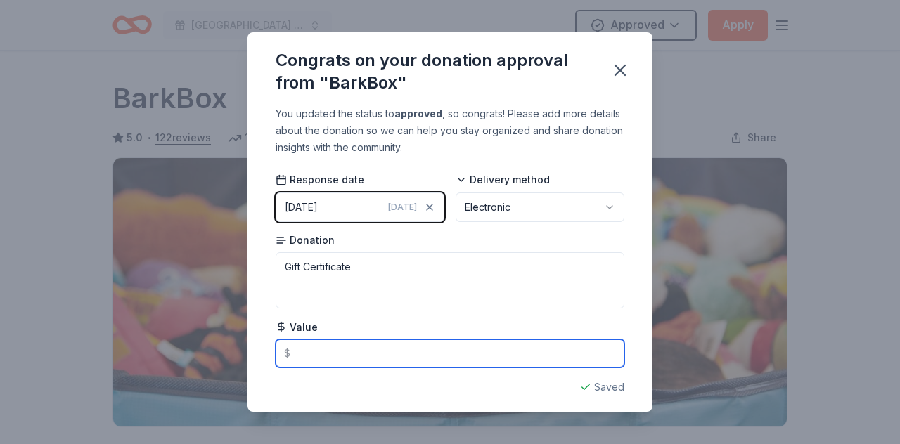
click at [319, 354] on input "text" at bounding box center [450, 354] width 349 height 28
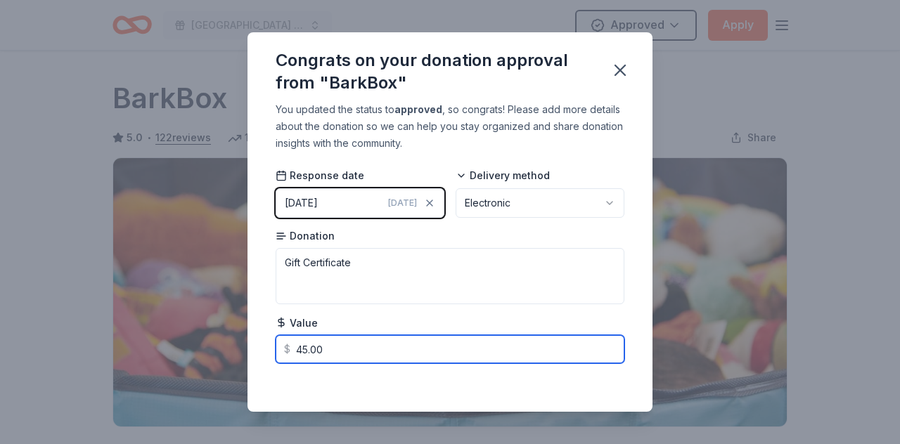
scroll to position [6, 0]
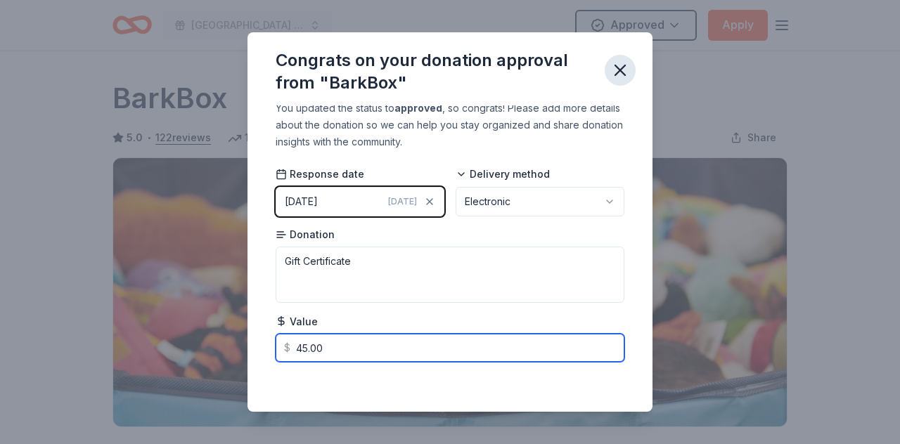
type input "45.00"
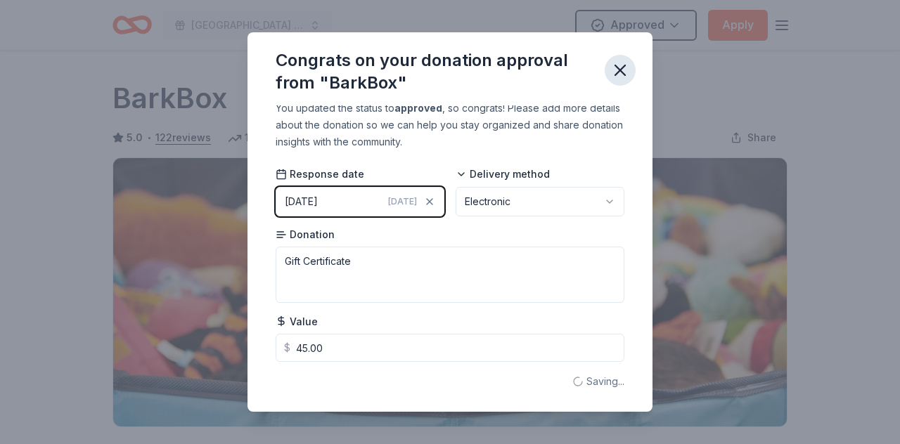
click at [620, 67] on icon "button" at bounding box center [620, 70] width 20 height 20
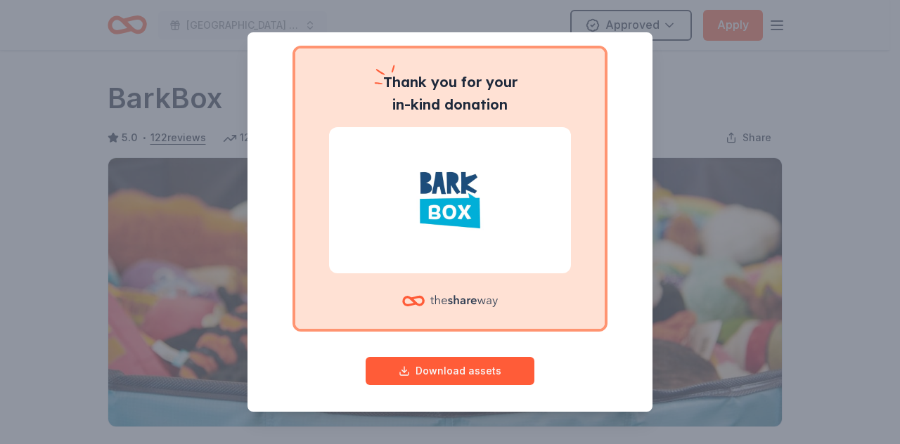
scroll to position [101, 0]
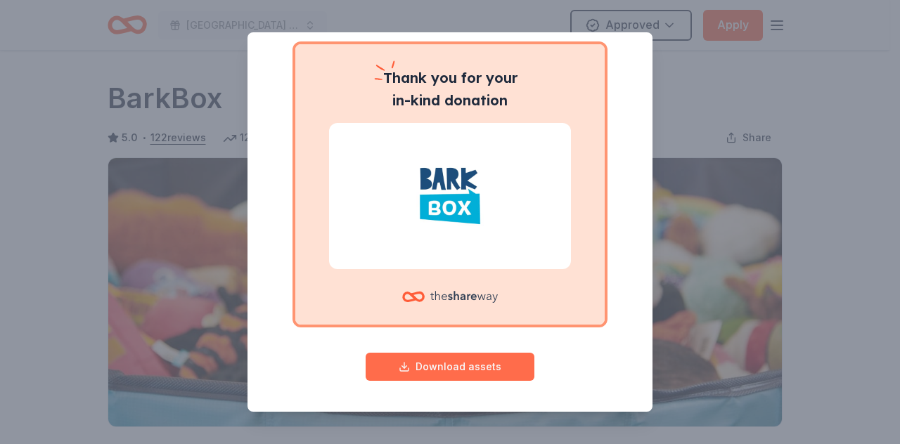
click at [445, 364] on button "Download assets" at bounding box center [450, 367] width 169 height 28
click at [859, 226] on div "Give your donor a shoutout! While not required, giving digital shoutouts helps …" at bounding box center [450, 222] width 900 height 444
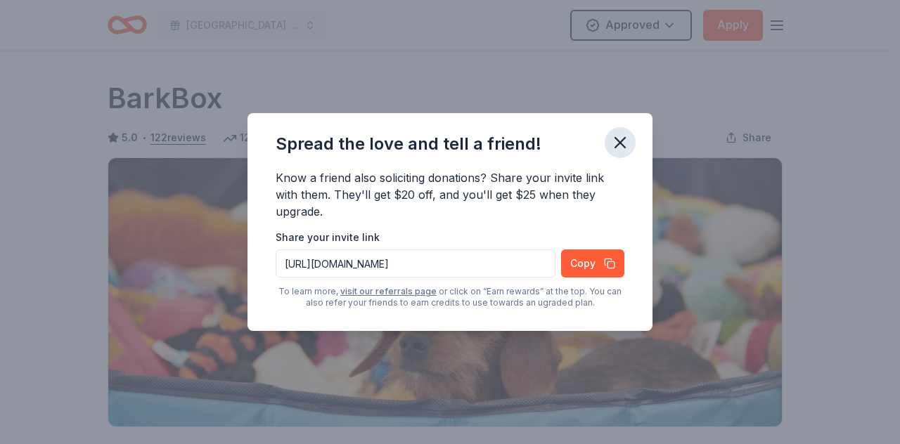
click at [618, 143] on icon "button" at bounding box center [620, 143] width 20 height 20
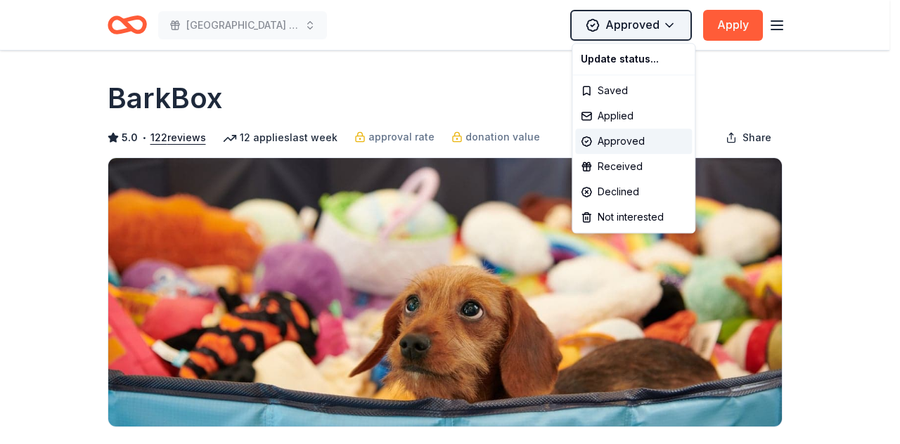
click at [671, 21] on html "Galion Community Center YMCA Bowl-A-Thon Approved Apply Due in 48 days Share Ba…" at bounding box center [450, 222] width 900 height 444
click at [621, 163] on div "Received" at bounding box center [633, 166] width 117 height 25
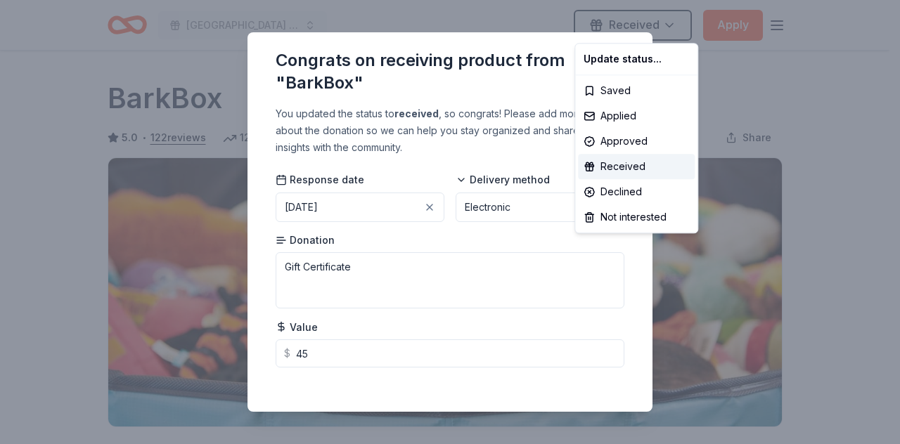
click at [834, 188] on html "Galion Community Center YMCA Bowl-A-Thon Received Apply Due in 48 days Share Ba…" at bounding box center [450, 222] width 900 height 444
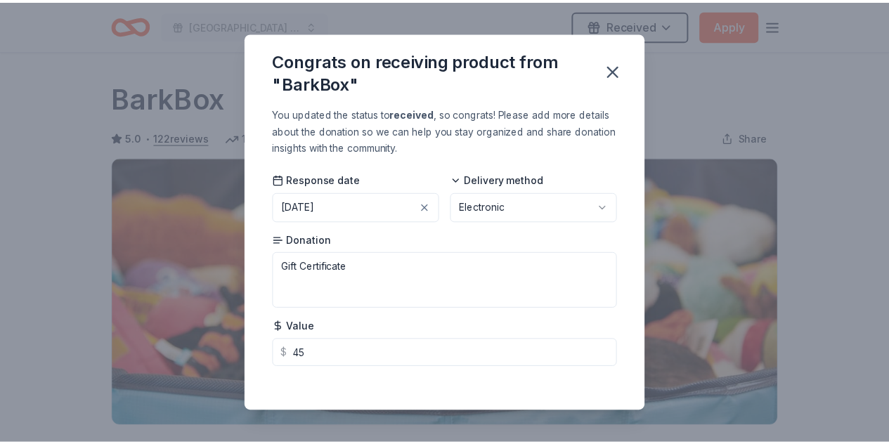
scroll to position [6, 0]
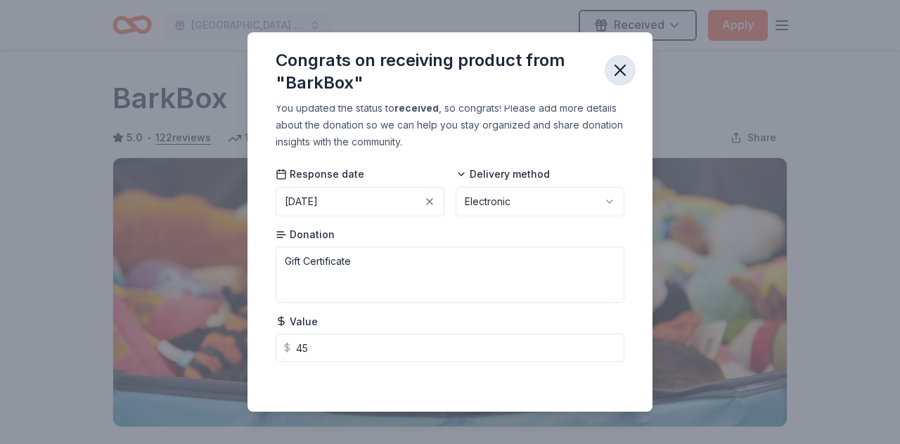
click at [615, 67] on icon "button" at bounding box center [620, 70] width 20 height 20
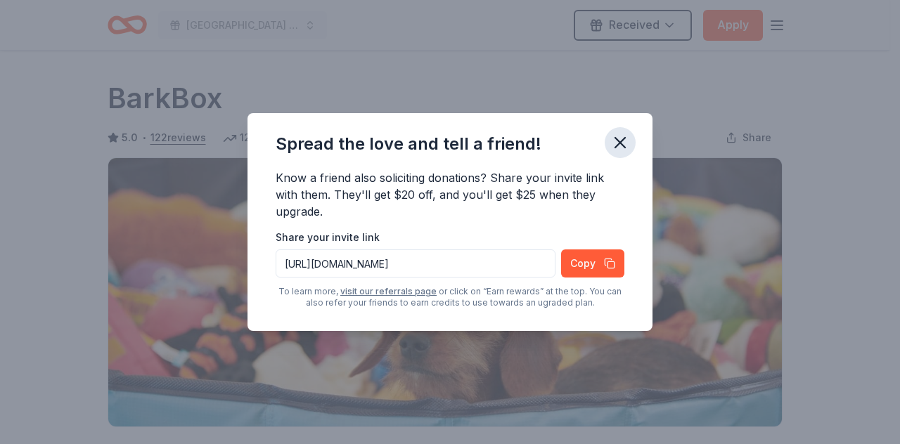
click at [617, 142] on icon "button" at bounding box center [620, 143] width 20 height 20
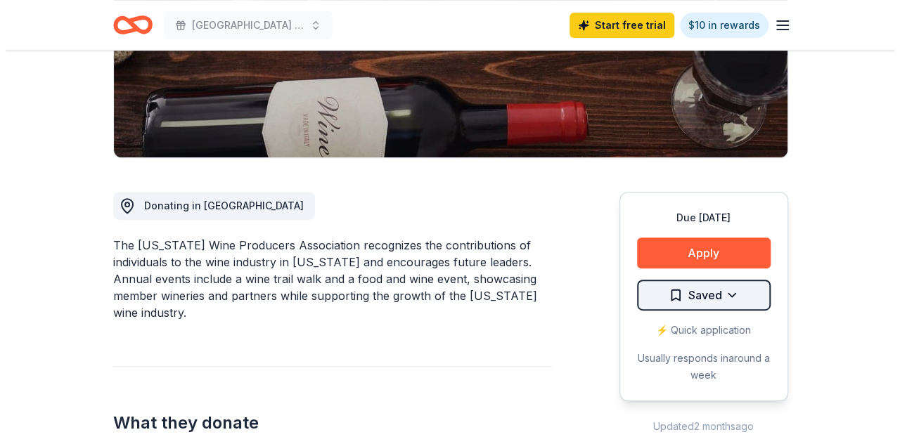
scroll to position [351, 0]
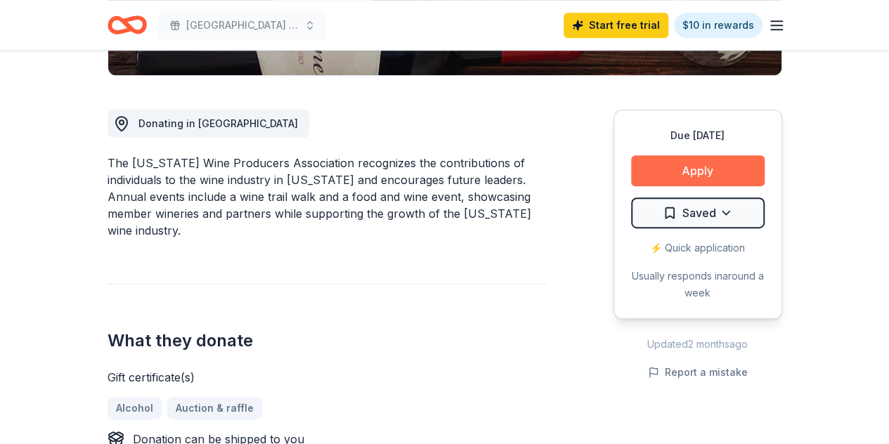
click at [695, 168] on button "Apply" at bounding box center [698, 170] width 134 height 31
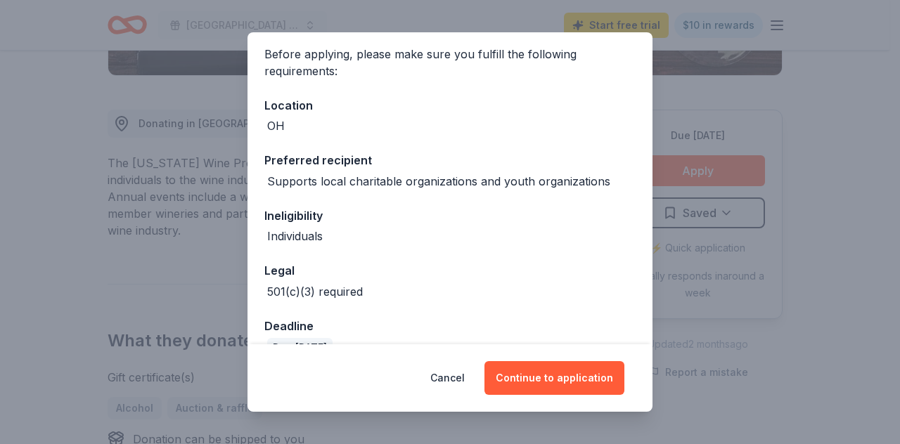
scroll to position [135, 0]
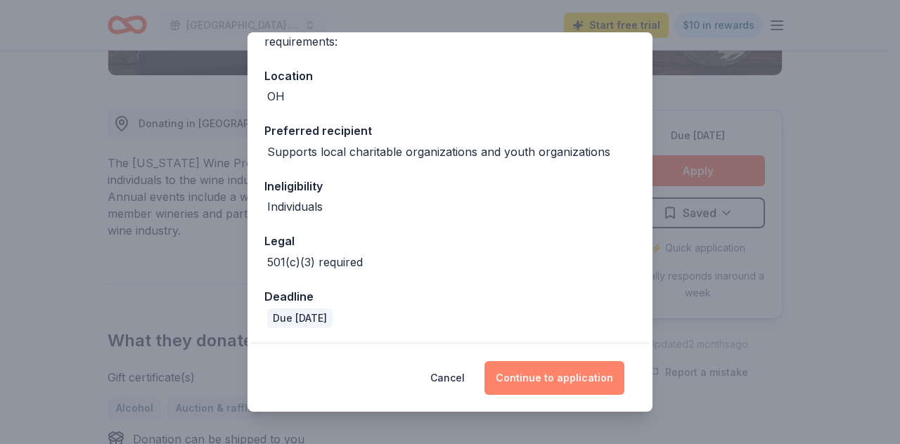
click at [561, 376] on button "Continue to application" at bounding box center [554, 378] width 140 height 34
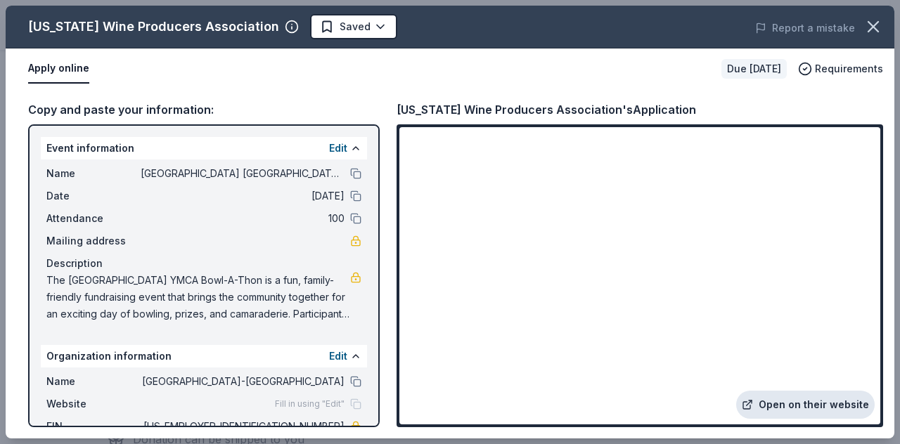
click at [804, 400] on link "Open on their website" at bounding box center [805, 405] width 138 height 28
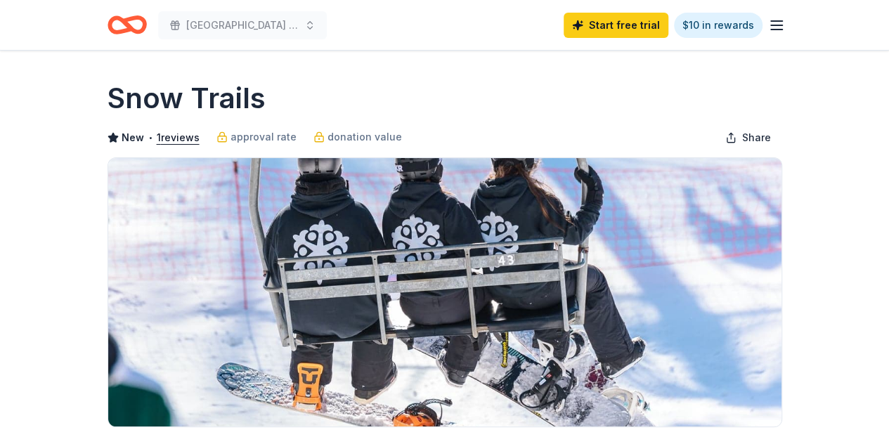
click at [775, 30] on icon "button" at bounding box center [776, 25] width 17 height 17
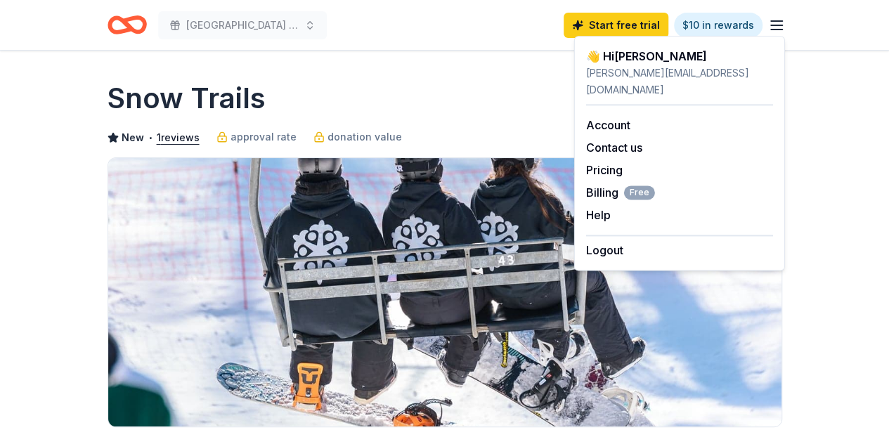
click at [770, 30] on icon "button" at bounding box center [776, 25] width 17 height 17
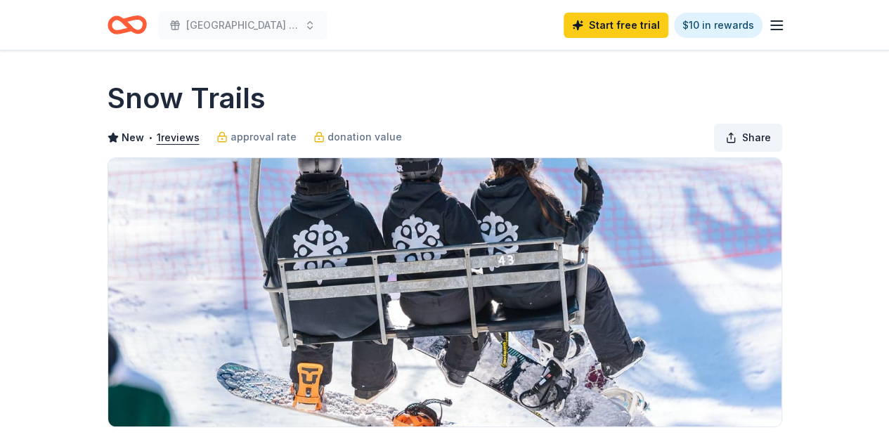
click at [751, 136] on span "Share" at bounding box center [756, 137] width 29 height 17
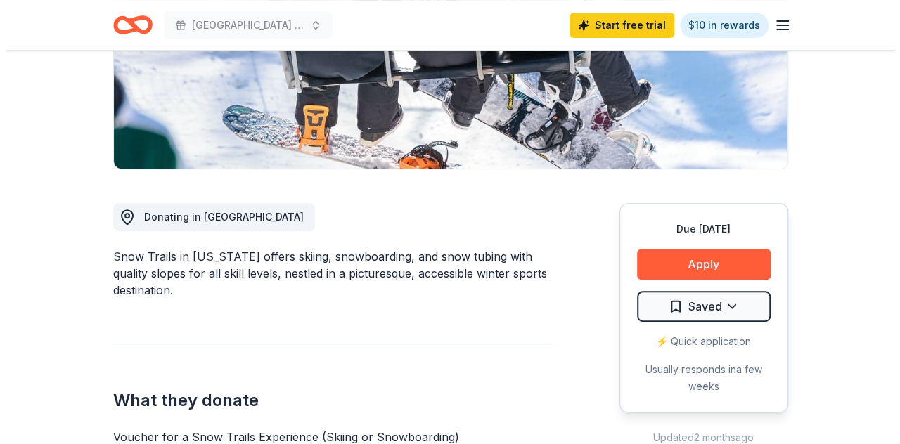
scroll to position [281, 0]
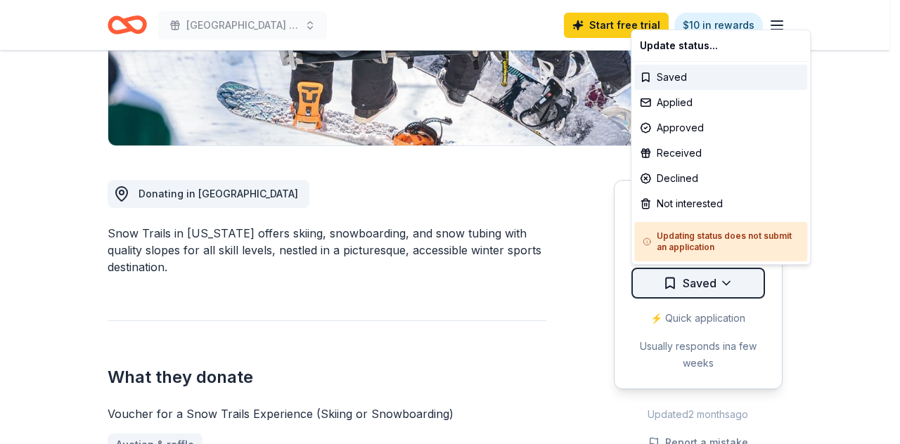
click at [679, 101] on div "Applied" at bounding box center [720, 102] width 173 height 25
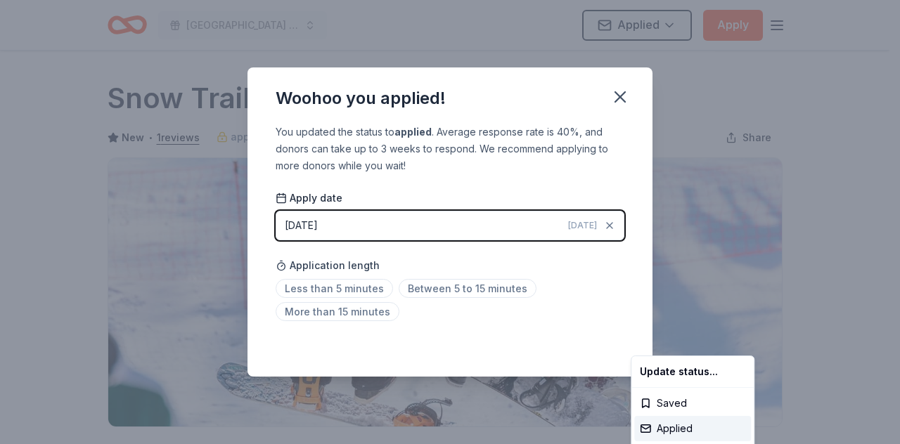
click at [619, 96] on html "Galion Community Center YMCA Bowl-A-Thon Applied Apply Due in 57 days Share Sno…" at bounding box center [450, 222] width 900 height 444
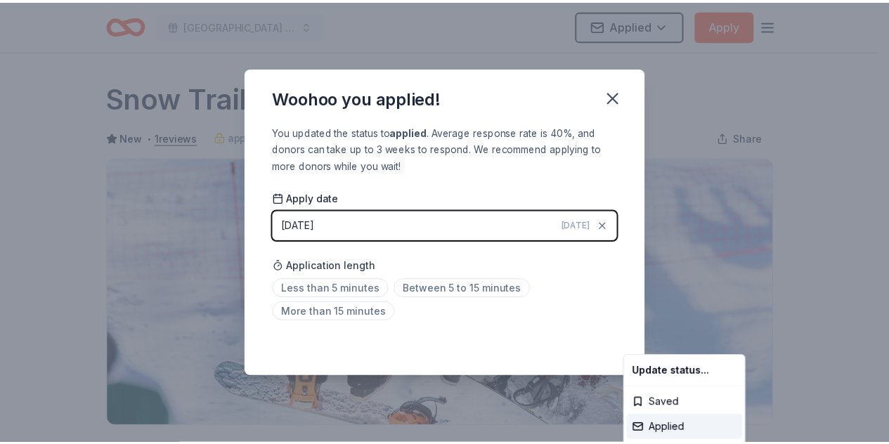
scroll to position [342, 0]
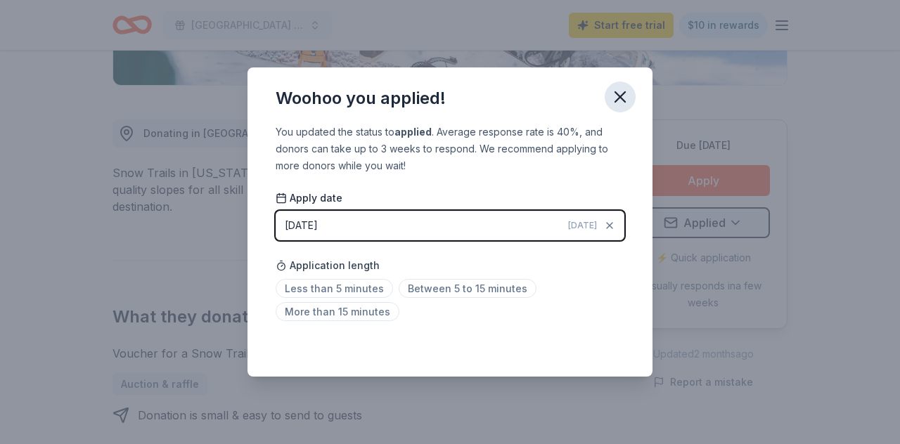
click at [619, 97] on icon "button" at bounding box center [620, 97] width 20 height 20
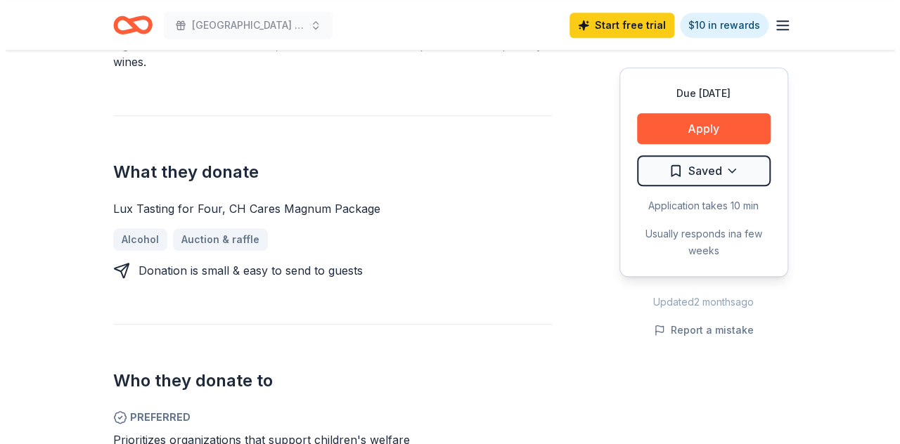
scroll to position [633, 0]
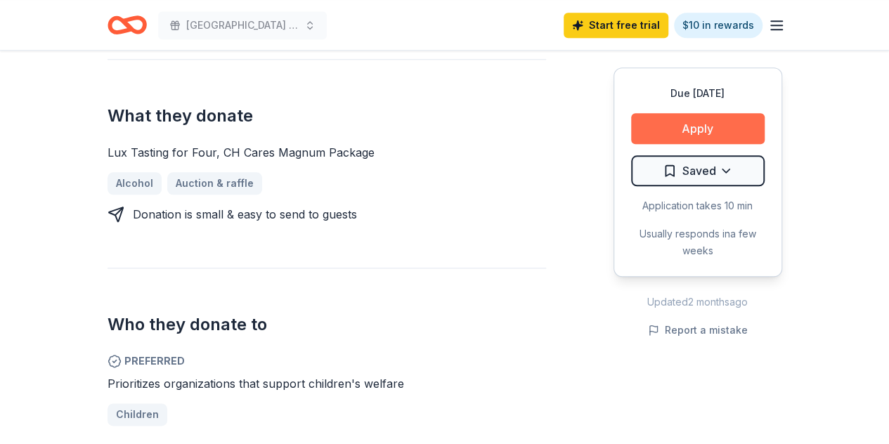
click at [711, 124] on button "Apply" at bounding box center [698, 128] width 134 height 31
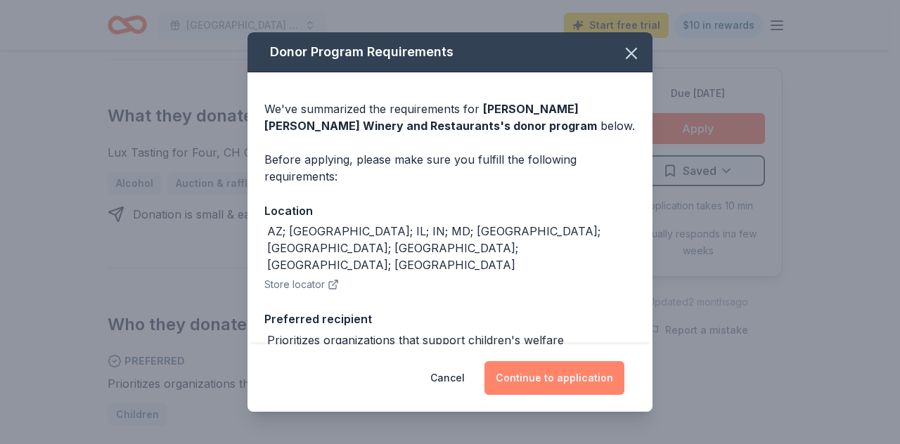
click at [568, 368] on button "Continue to application" at bounding box center [554, 378] width 140 height 34
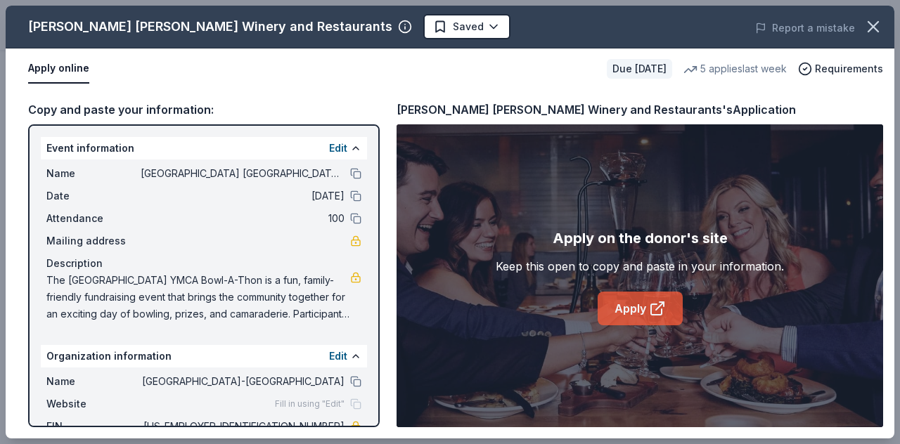
click at [642, 307] on link "Apply" at bounding box center [640, 309] width 85 height 34
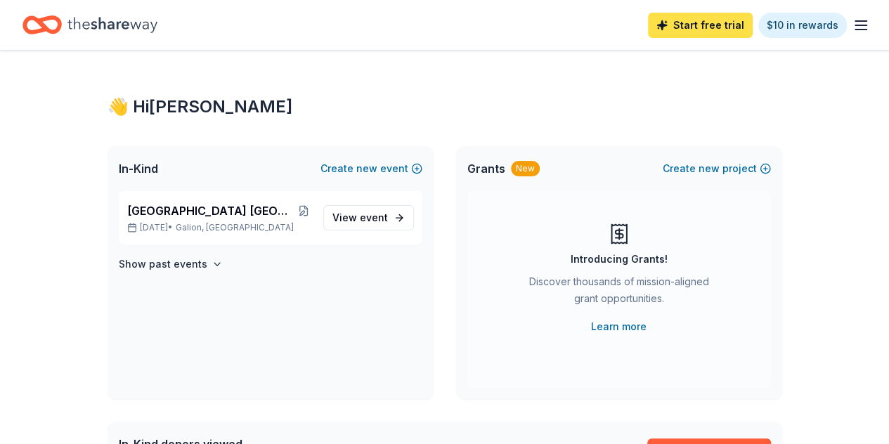
click at [699, 23] on link "Start free trial" at bounding box center [700, 25] width 105 height 25
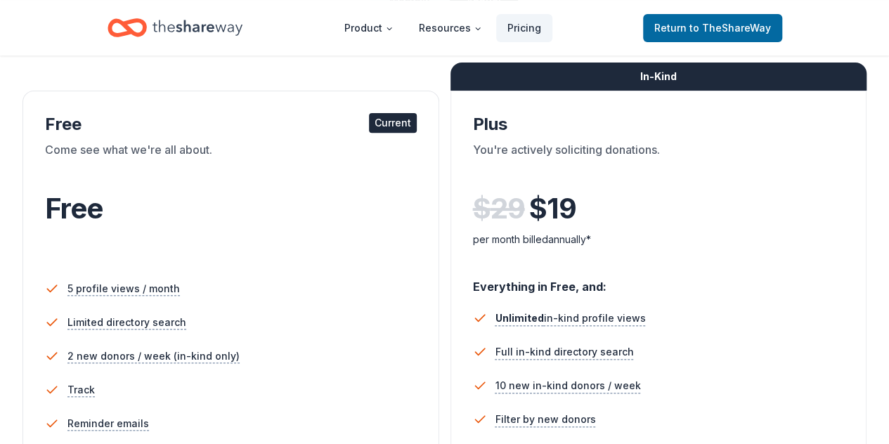
scroll to position [141, 0]
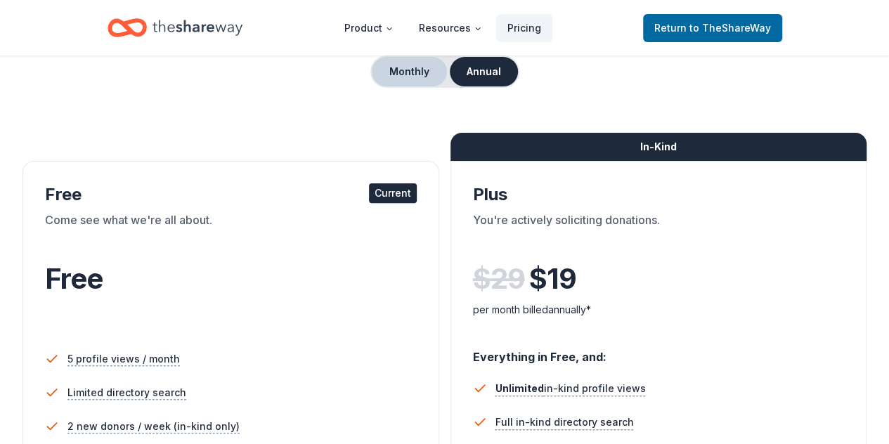
click at [414, 67] on button "Monthly" at bounding box center [409, 72] width 75 height 30
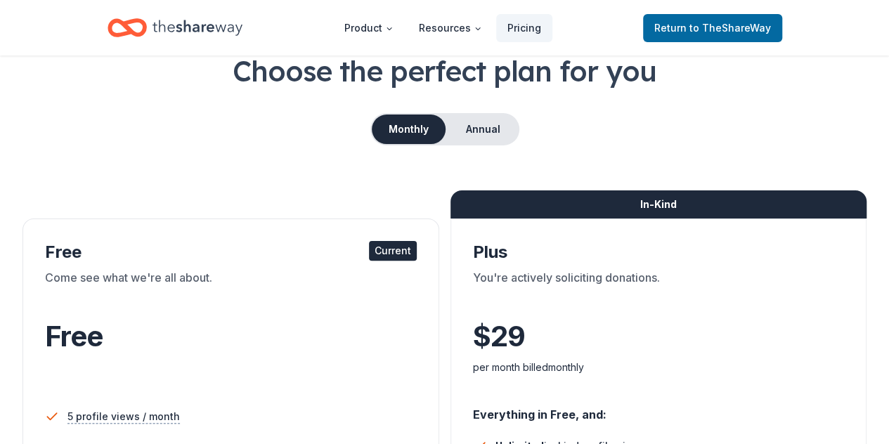
scroll to position [70, 0]
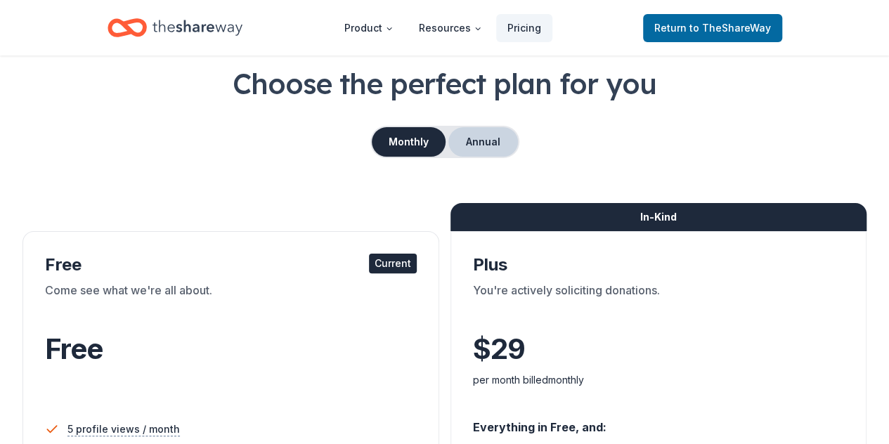
click at [491, 138] on button "Annual" at bounding box center [484, 142] width 70 height 30
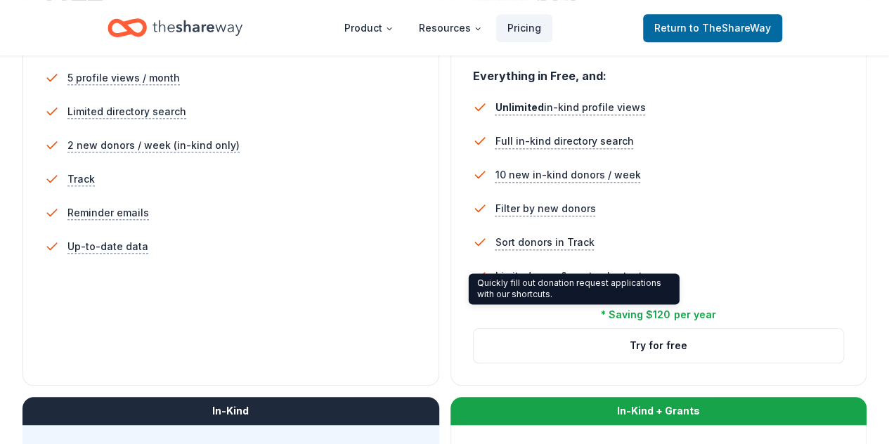
scroll to position [492, 0]
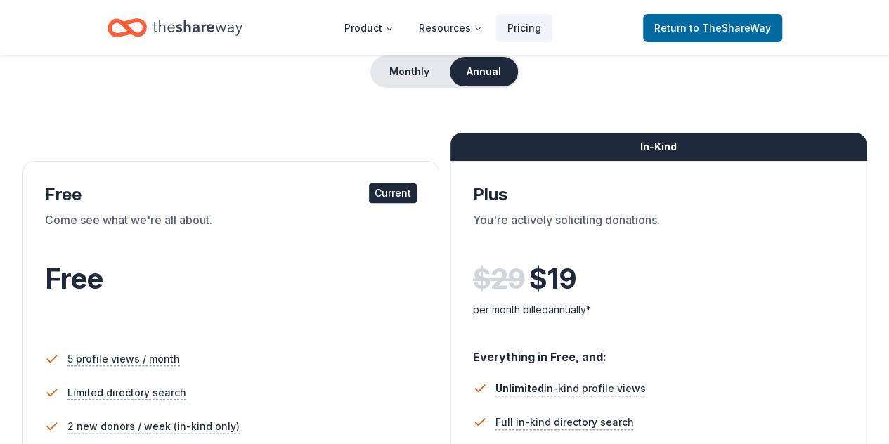
scroll to position [141, 0]
click at [730, 22] on span "to TheShareWay" at bounding box center [731, 28] width 82 height 12
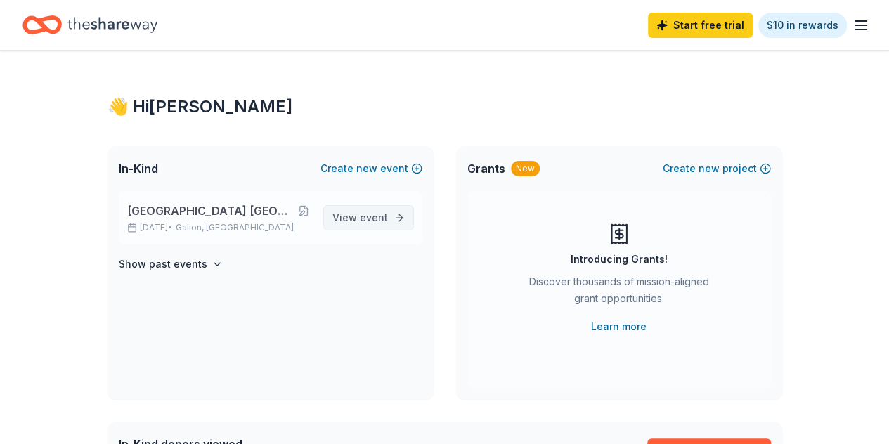
click at [360, 215] on span "View event" at bounding box center [361, 217] width 56 height 17
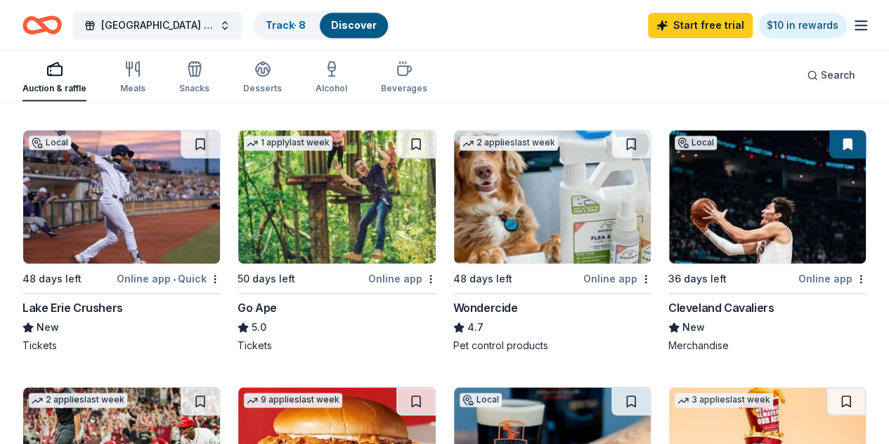
scroll to position [914, 0]
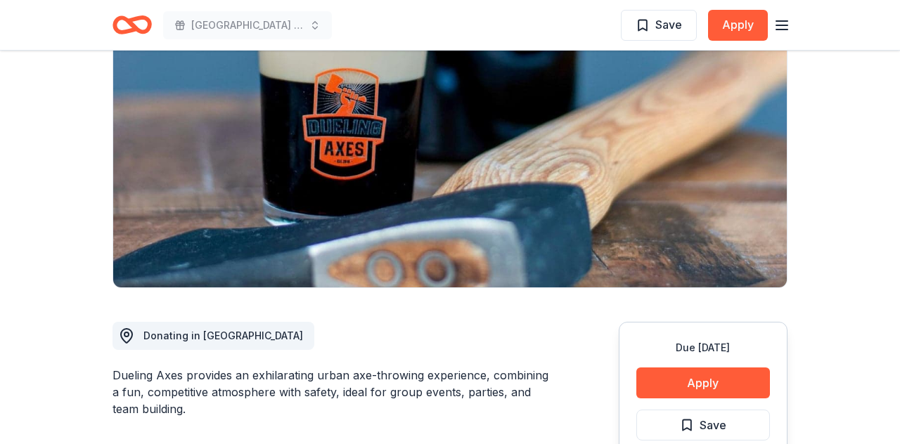
scroll to position [141, 0]
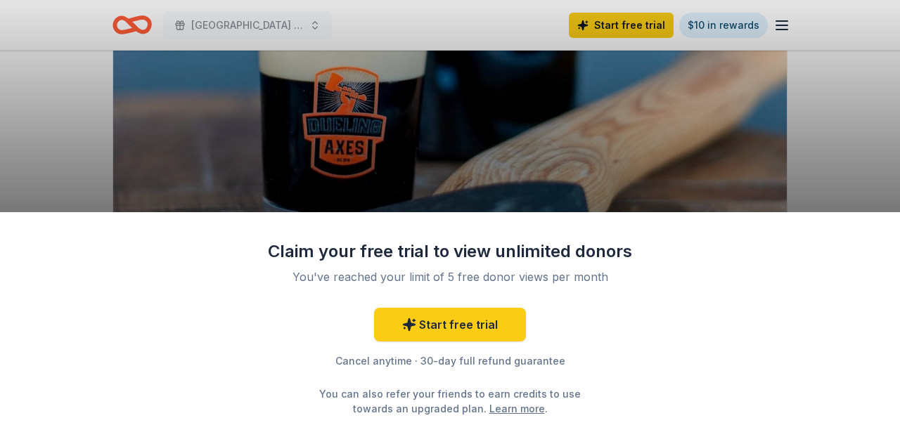
click at [851, 145] on div "Claim your free trial to view unlimited donors You've reached your limit of 5 f…" at bounding box center [450, 222] width 900 height 444
